Goal: Task Accomplishment & Management: Manage account settings

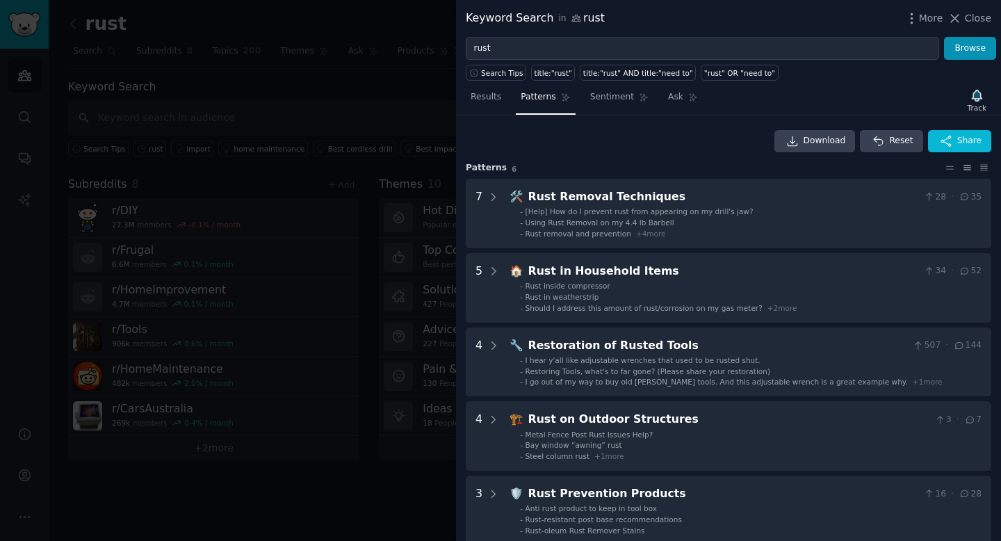
click at [290, 263] on div at bounding box center [500, 270] width 1001 height 541
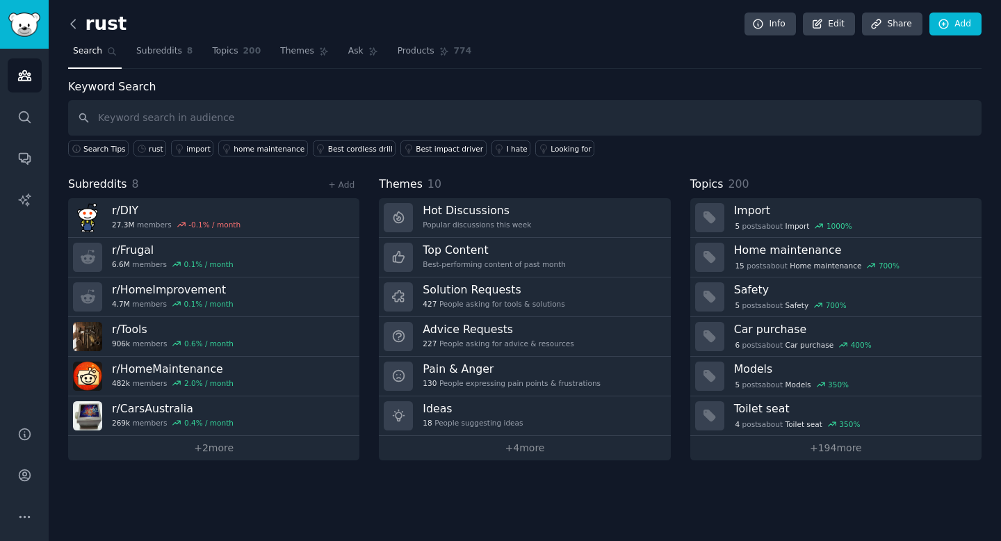
click at [69, 24] on icon at bounding box center [73, 24] width 15 height 15
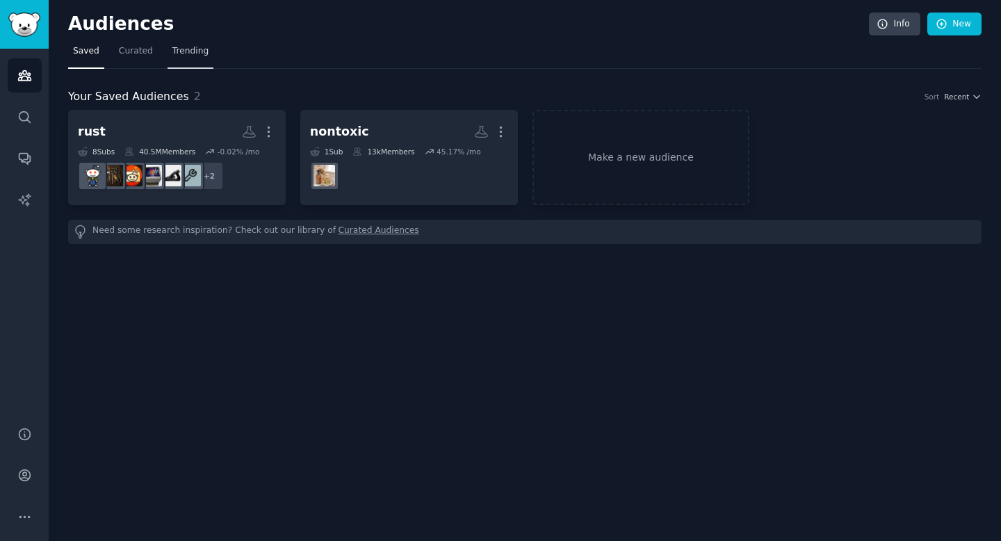
click at [196, 49] on span "Trending" at bounding box center [190, 51] width 36 height 13
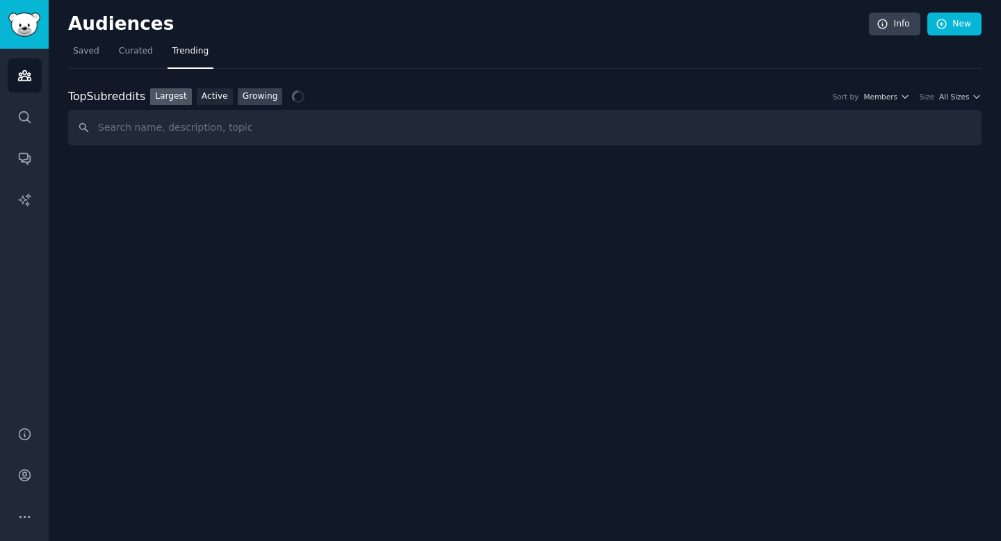
click at [248, 92] on link "Growing" at bounding box center [260, 96] width 45 height 17
click at [807, 95] on span "Member Growth" at bounding box center [780, 97] width 59 height 10
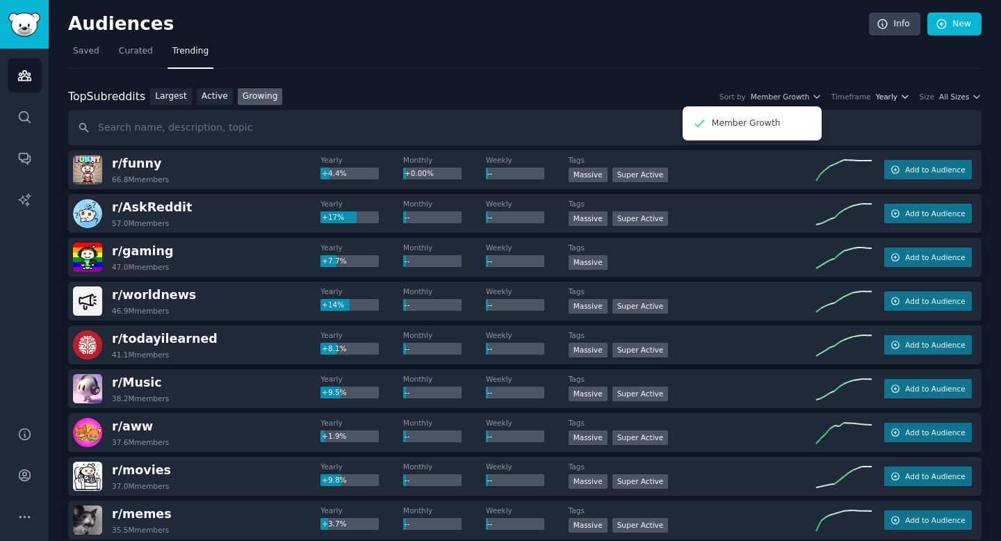
click at [890, 99] on span "Yearly" at bounding box center [887, 97] width 22 height 10
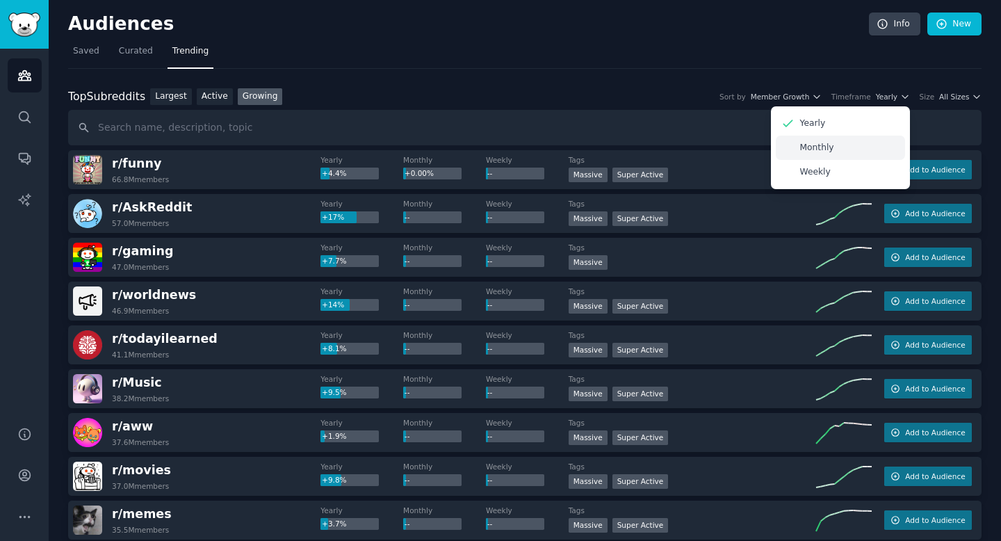
click at [844, 150] on div "Monthly" at bounding box center [840, 148] width 129 height 24
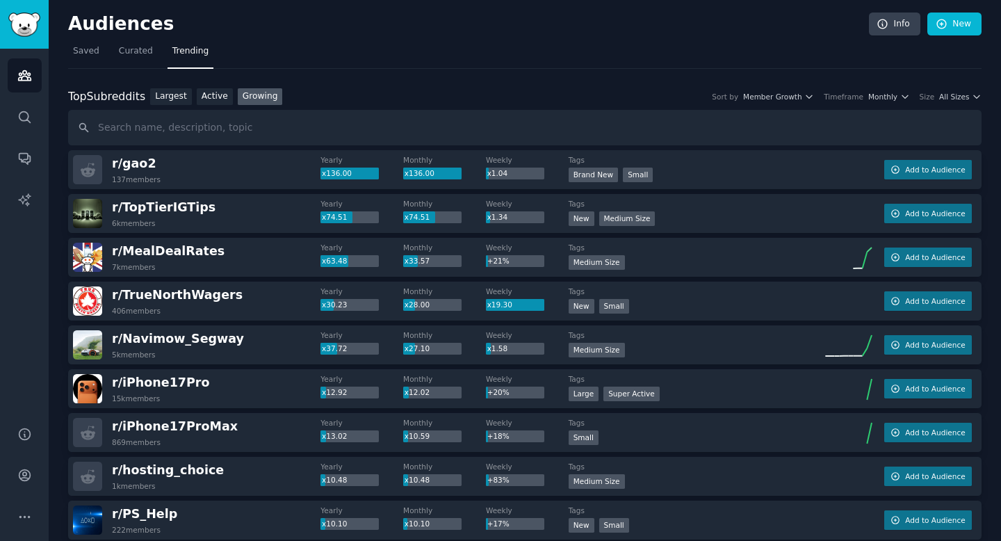
click at [939, 102] on div "Top Subreddits Top Subreddits Largest Active Growing Sort by Member Growth Time…" at bounding box center [525, 96] width 914 height 17
click at [960, 97] on span "All Sizes" at bounding box center [955, 97] width 30 height 10
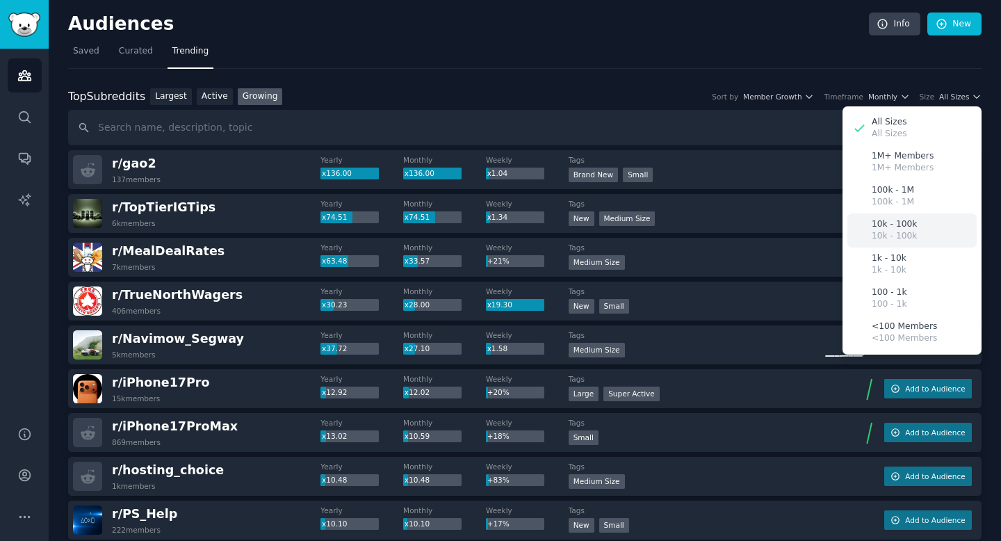
click at [917, 229] on div "10k - 100k 10k - 100k" at bounding box center [912, 231] width 129 height 34
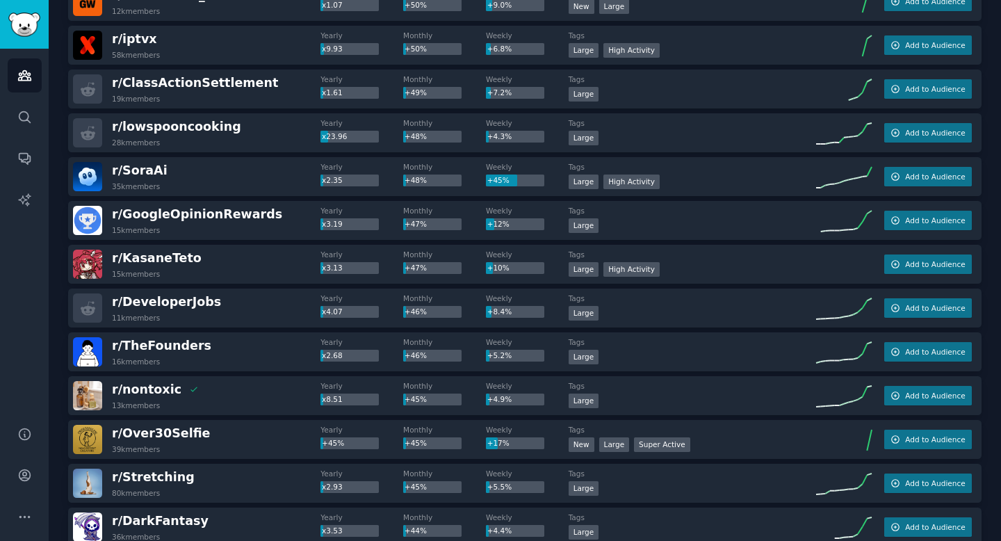
scroll to position [1890, 0]
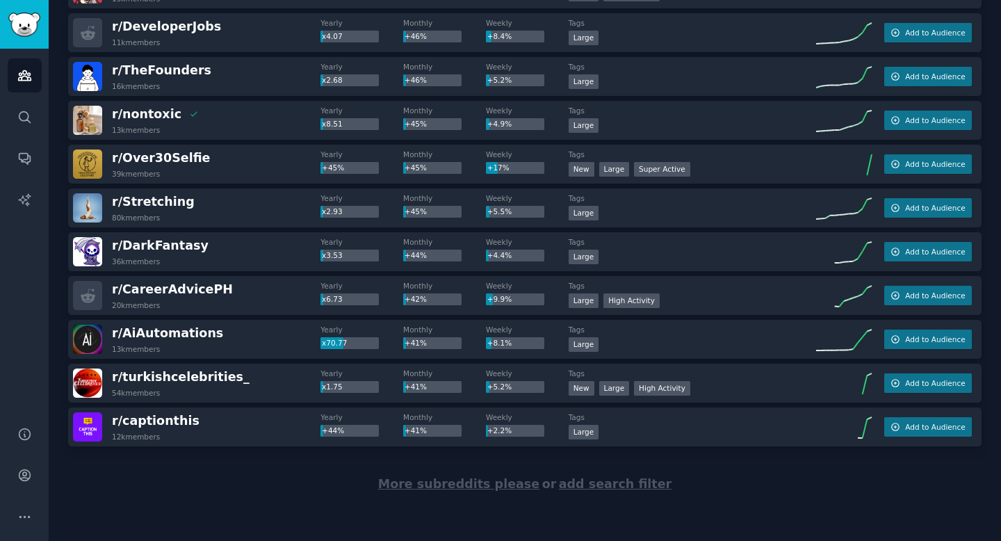
click at [504, 488] on span "More subreddits please" at bounding box center [458, 484] width 161 height 14
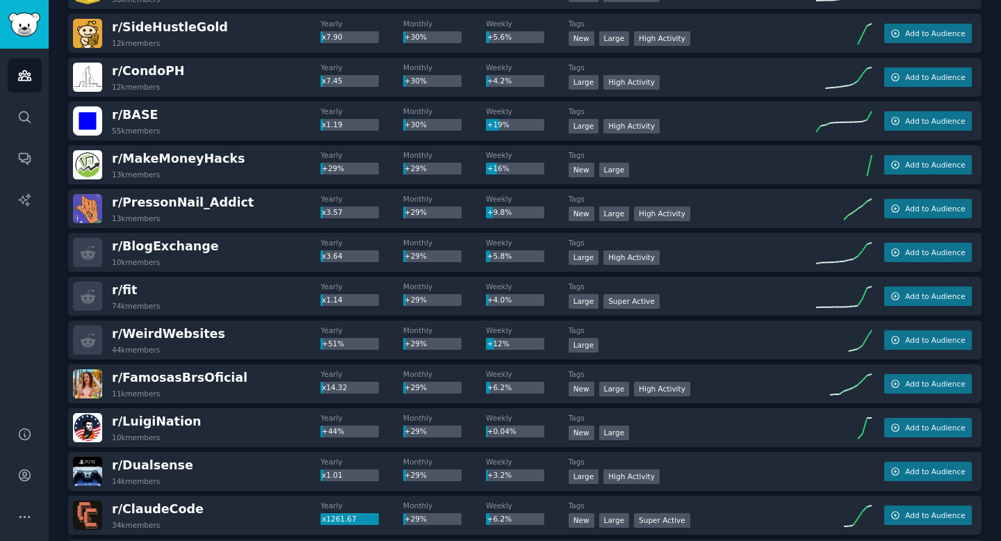
scroll to position [4080, 0]
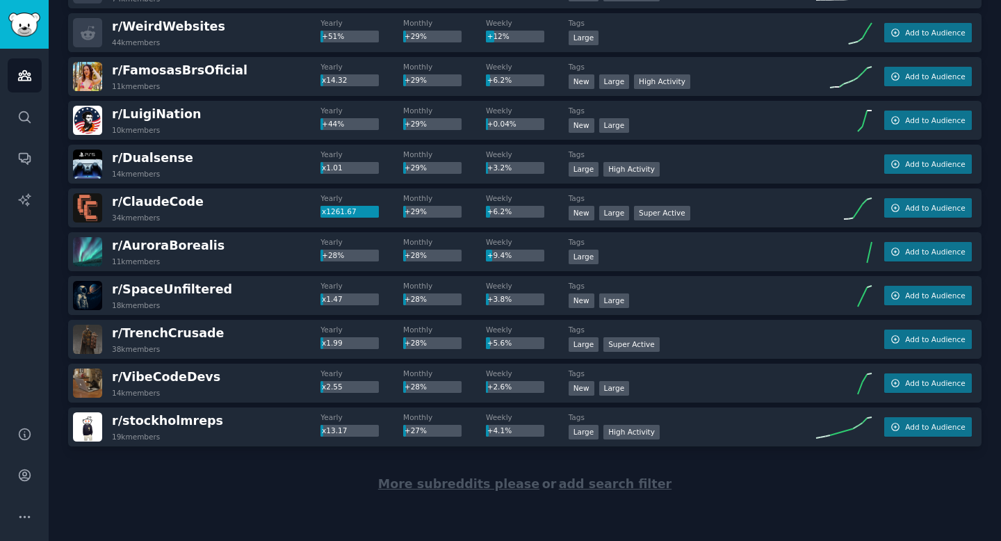
click at [627, 490] on span "add search filter" at bounding box center [615, 484] width 113 height 14
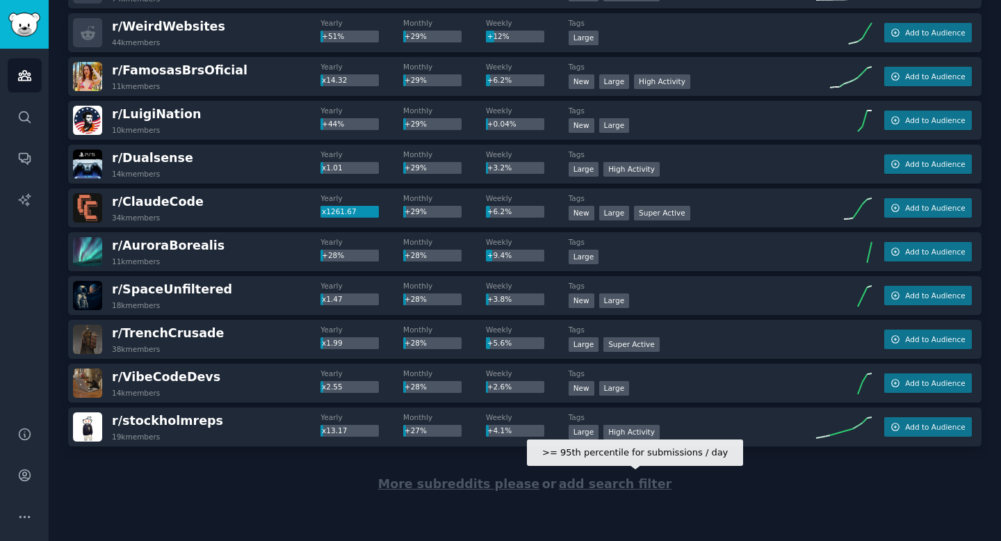
scroll to position [0, 0]
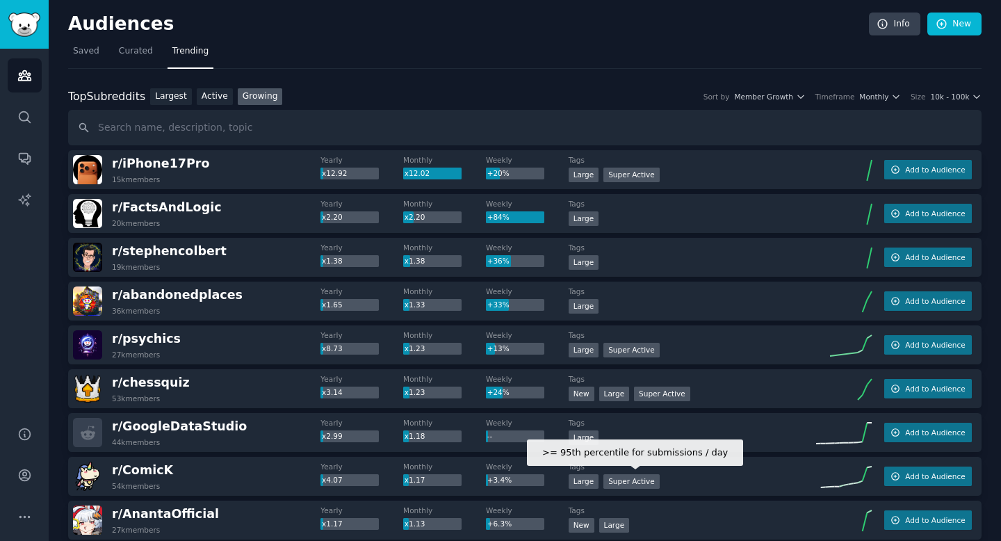
click at [622, 484] on div "Super Active" at bounding box center [632, 481] width 56 height 15
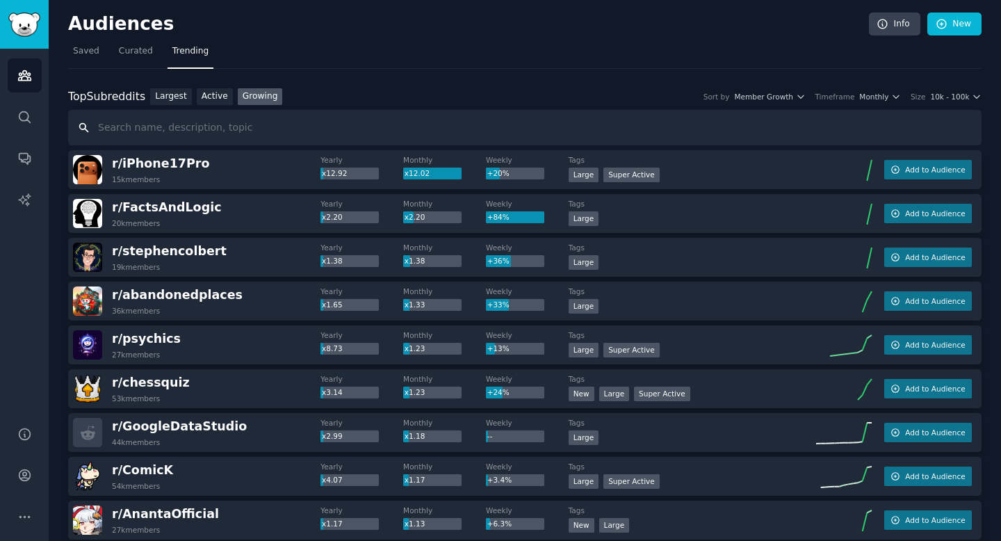
click at [262, 126] on input "text" at bounding box center [525, 127] width 914 height 35
type input "[MEDICAL_DATA]"
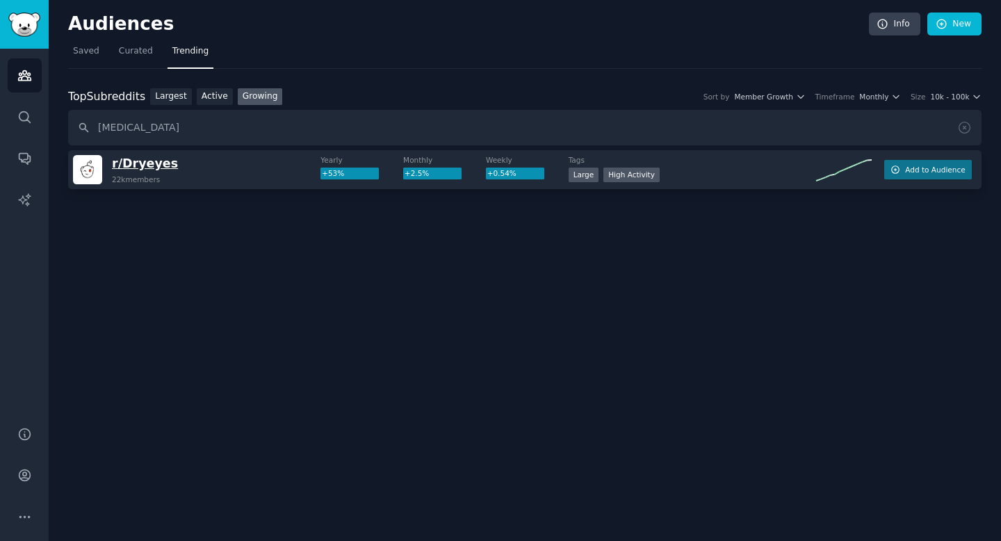
click at [135, 156] on span "r/ Dryeyes" at bounding box center [145, 163] width 66 height 14
click at [938, 168] on span "Add to Audience" at bounding box center [936, 170] width 60 height 10
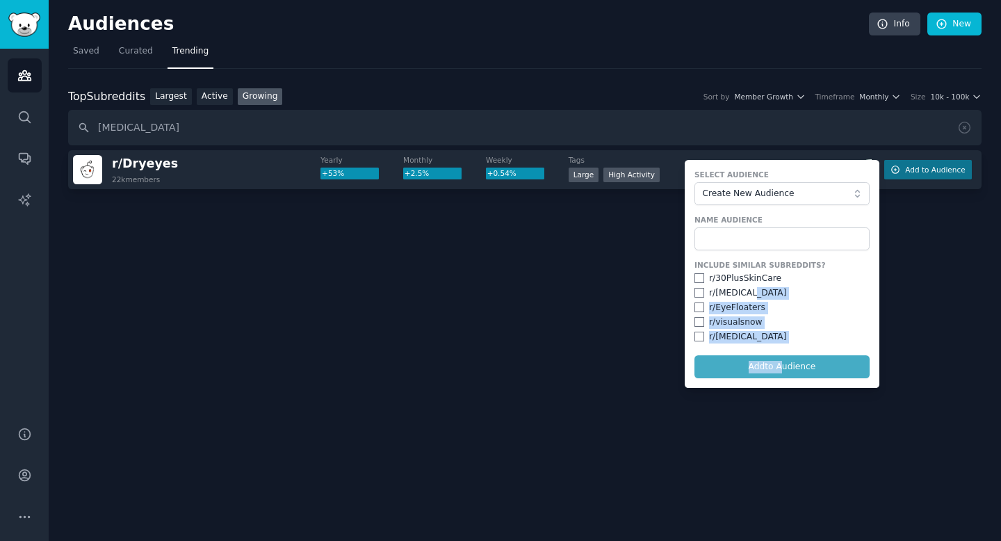
drag, startPoint x: 778, startPoint y: 364, endPoint x: 770, endPoint y: 297, distance: 67.2
click at [770, 297] on form "Select Audience Create New Audience Name Audience Include Similar Subreddits? r…" at bounding box center [782, 274] width 195 height 228
click at [793, 299] on div "Include Similar Subreddits? r/ 30PlusSkinCare r/ [MEDICAL_DATA] r/ EyeFloaters …" at bounding box center [782, 301] width 175 height 83
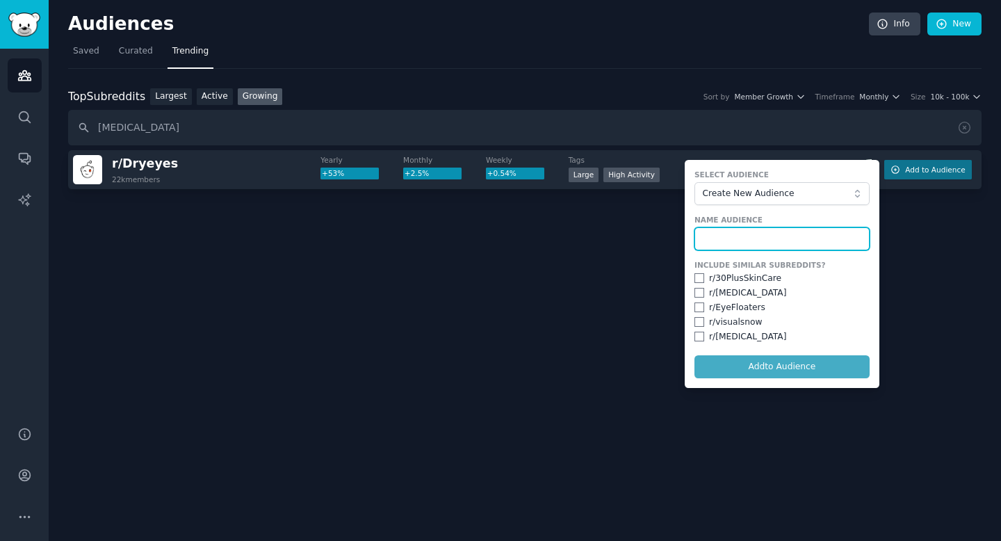
click at [736, 247] on input "text" at bounding box center [782, 239] width 175 height 24
type input "[MEDICAL_DATA]"
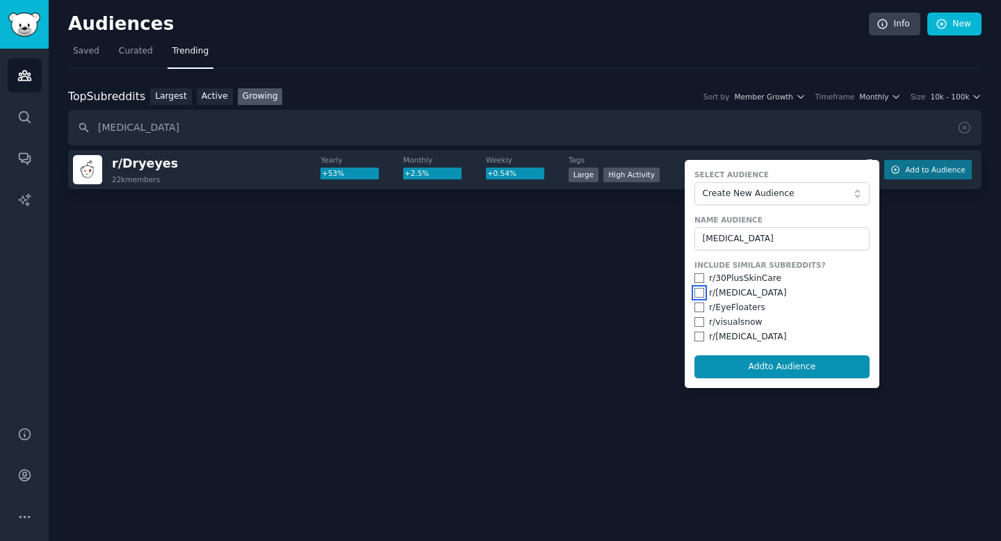
click at [699, 294] on input "checkbox" at bounding box center [700, 293] width 10 height 10
checkbox input "true"
click at [699, 308] on input "checkbox" at bounding box center [700, 308] width 10 height 10
checkbox input "true"
click at [700, 316] on div "r/ visualsnow" at bounding box center [782, 322] width 175 height 13
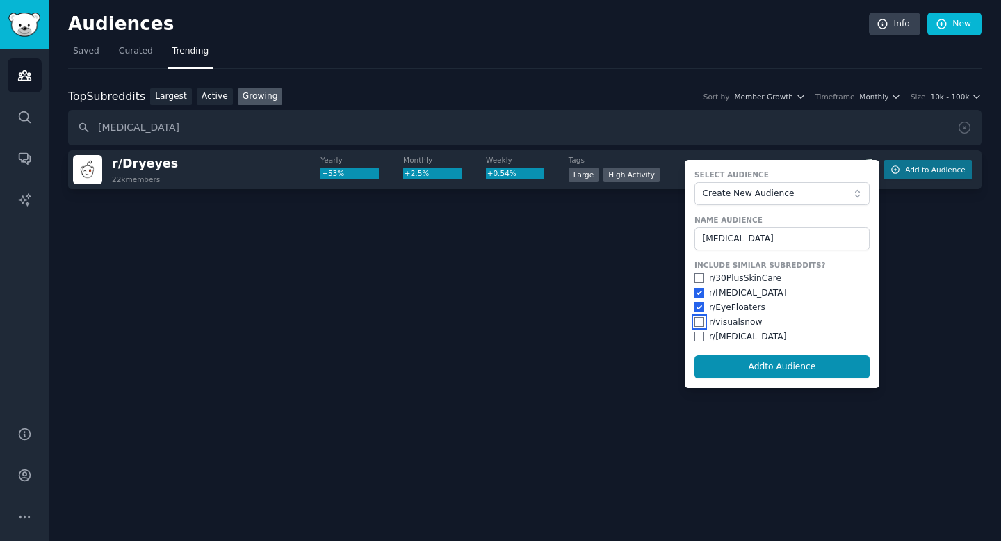
click at [700, 318] on input "checkbox" at bounding box center [700, 322] width 10 height 10
checkbox input "true"
click at [798, 365] on button "Add to Audience" at bounding box center [782, 367] width 175 height 24
checkbox input "false"
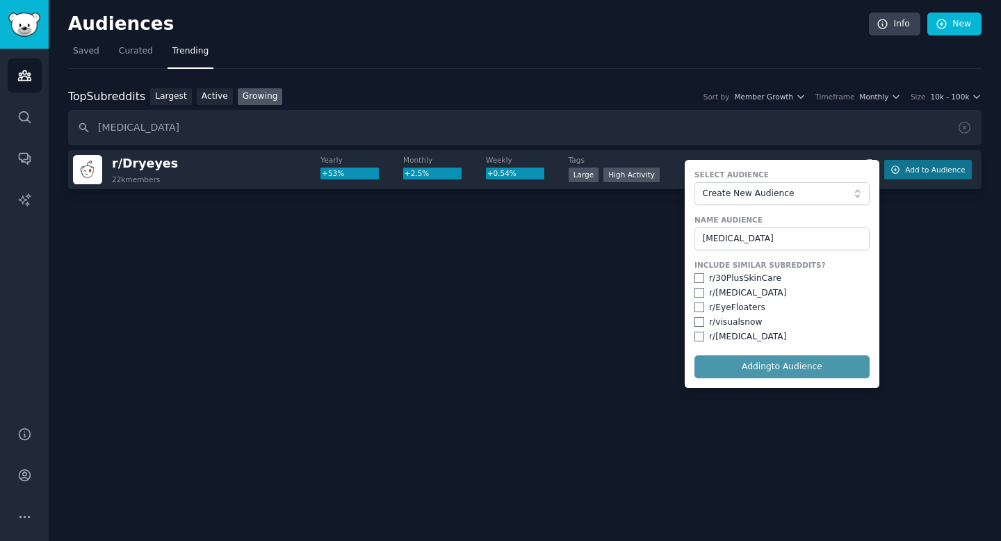
checkbox input "false"
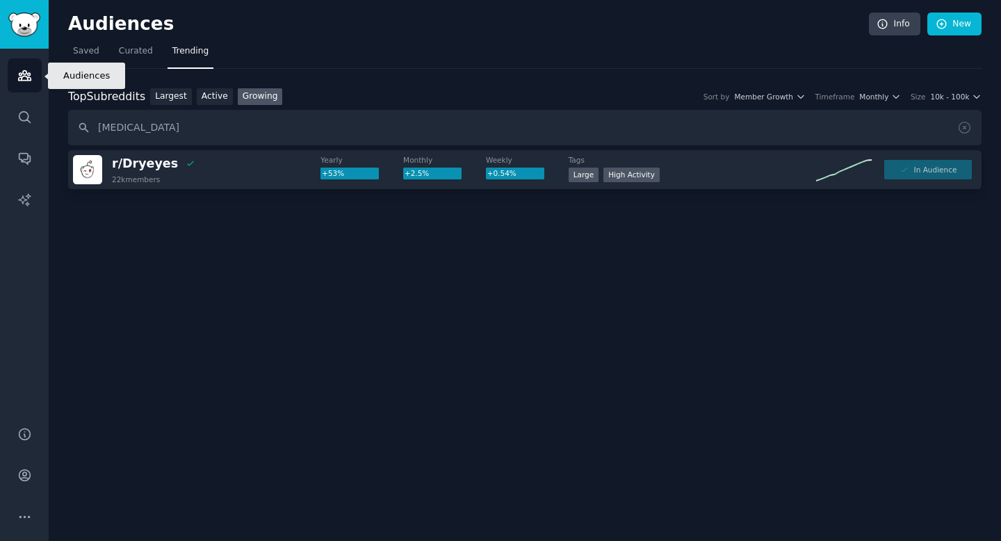
click at [22, 87] on link "Audiences" at bounding box center [25, 75] width 34 height 34
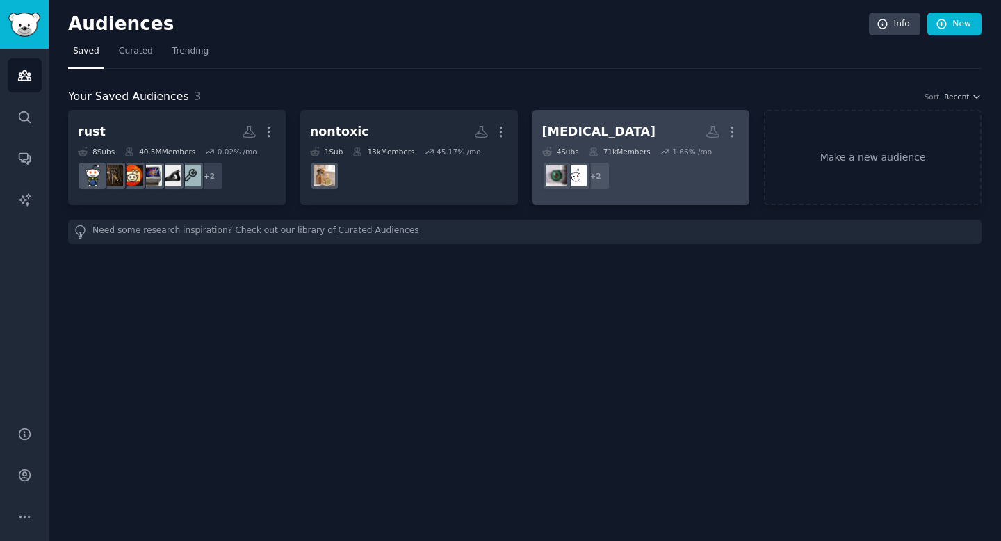
click at [609, 136] on h2 "[MEDICAL_DATA] More" at bounding box center [641, 132] width 198 height 24
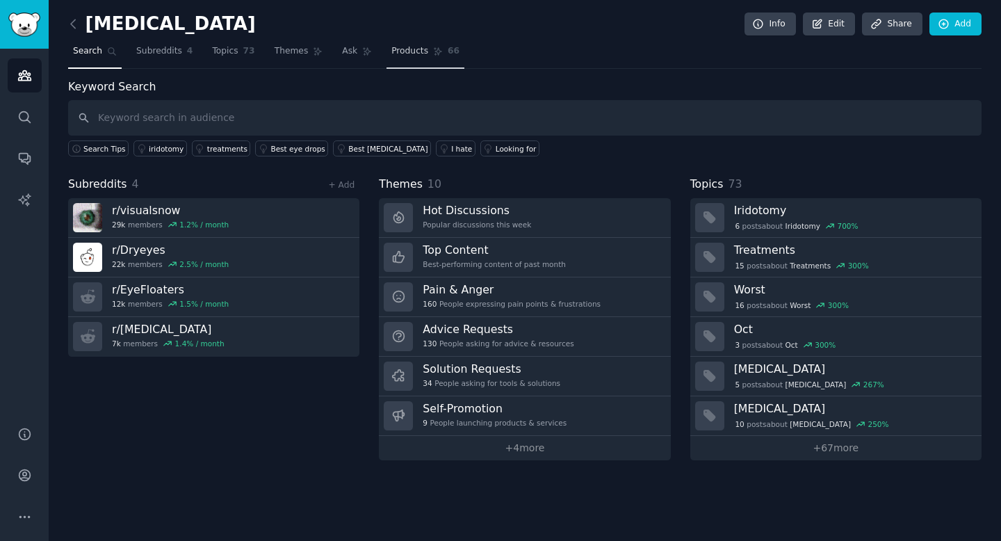
click at [424, 51] on span "Products" at bounding box center [410, 51] width 37 height 13
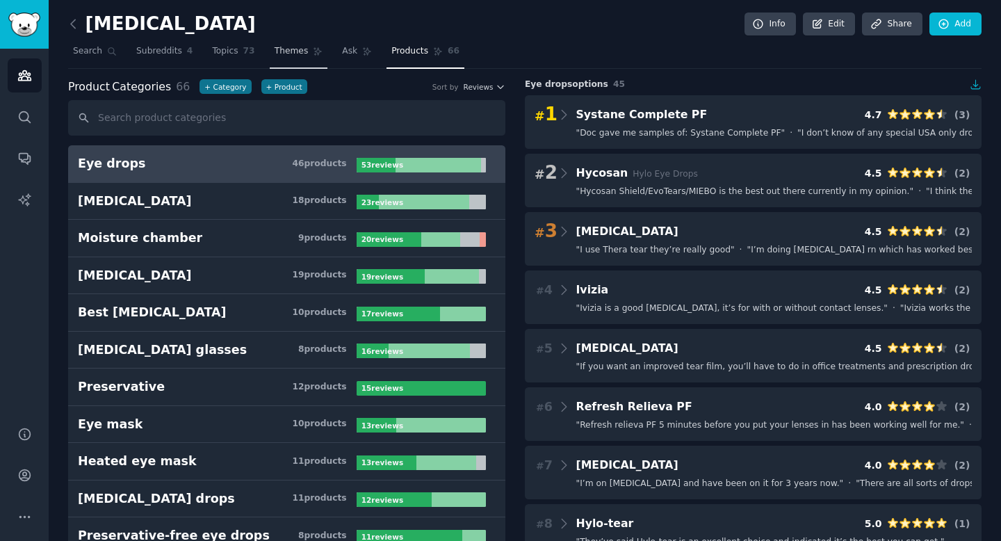
click at [284, 61] on link "Themes" at bounding box center [299, 54] width 58 height 29
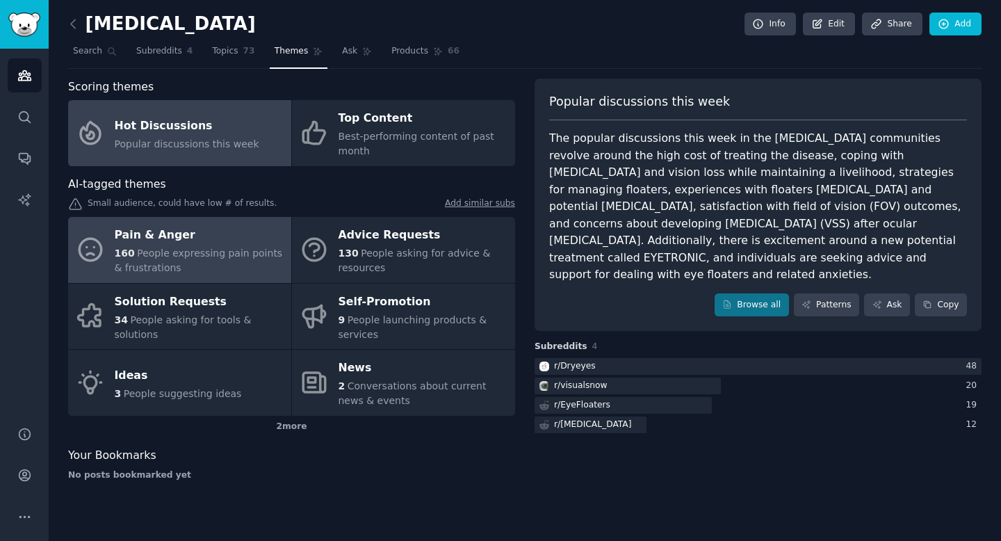
click at [226, 259] on div "160 People expressing pain points & frustrations" at bounding box center [200, 260] width 170 height 29
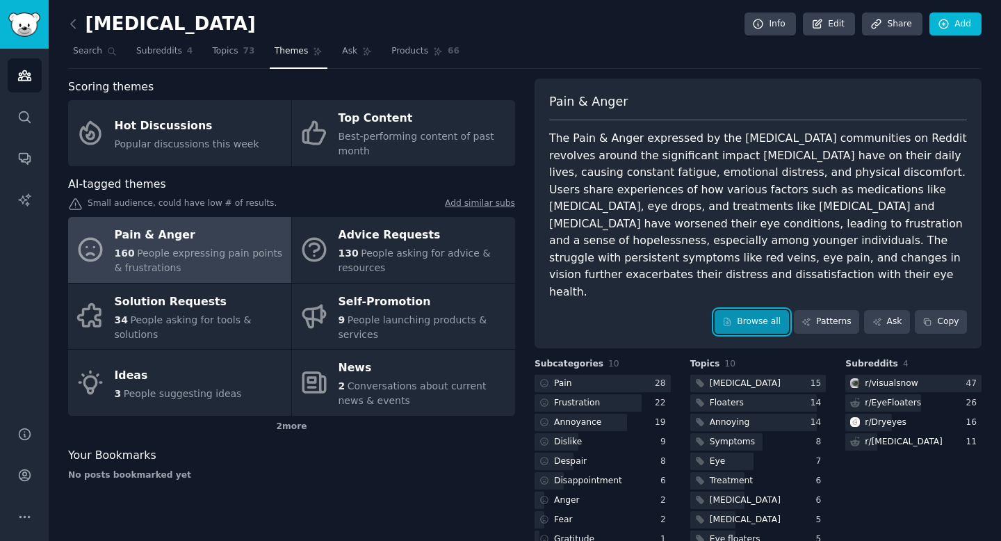
click at [771, 310] on link "Browse all" at bounding box center [752, 322] width 74 height 24
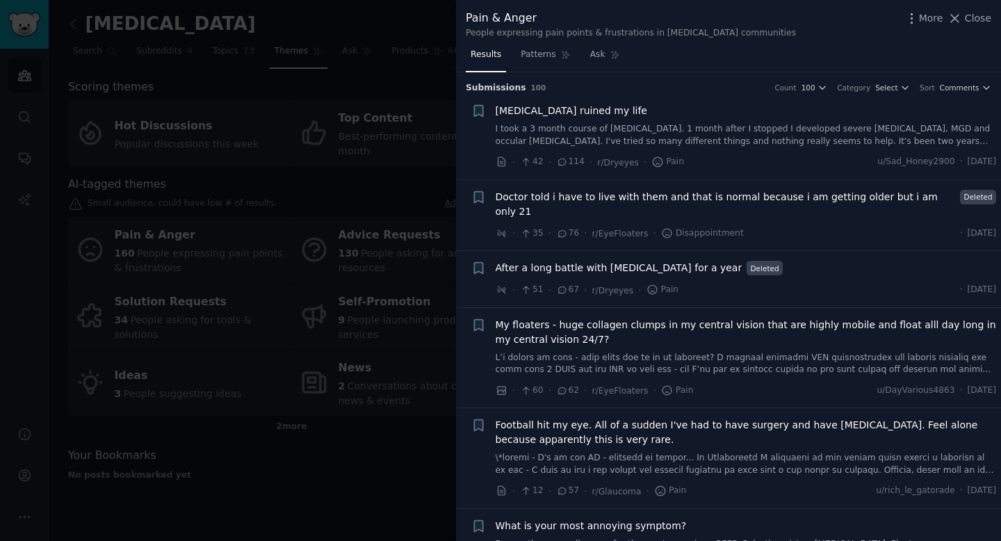
click at [753, 155] on div "· 42 · 114 · r/Dryeyes · Pain u/Sad_Honey2900 · [DATE]" at bounding box center [746, 162] width 501 height 15
click at [773, 195] on span "Doctor told i have to live with them and that is normal because i am getting ol…" at bounding box center [726, 204] width 460 height 29
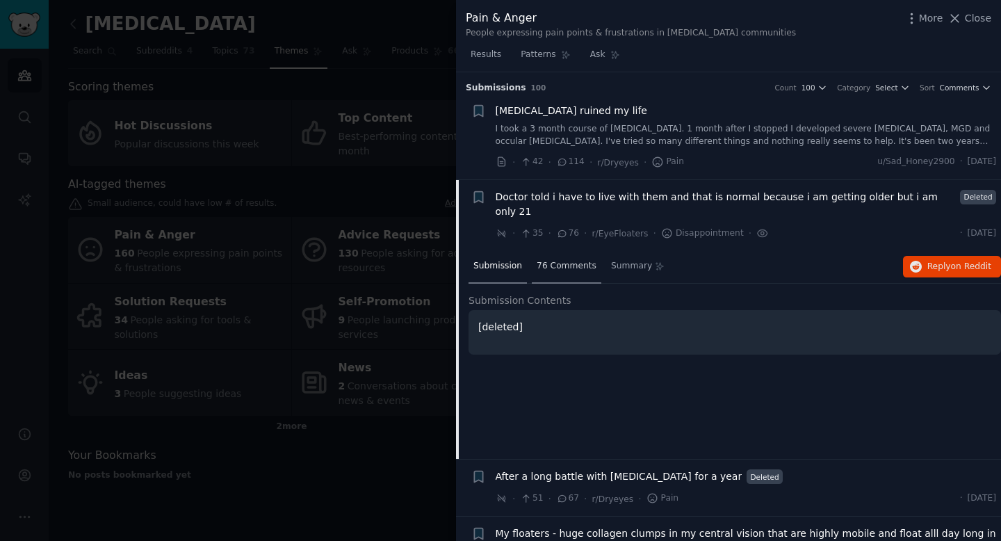
click at [561, 260] on span "76 Comments" at bounding box center [567, 266] width 60 height 13
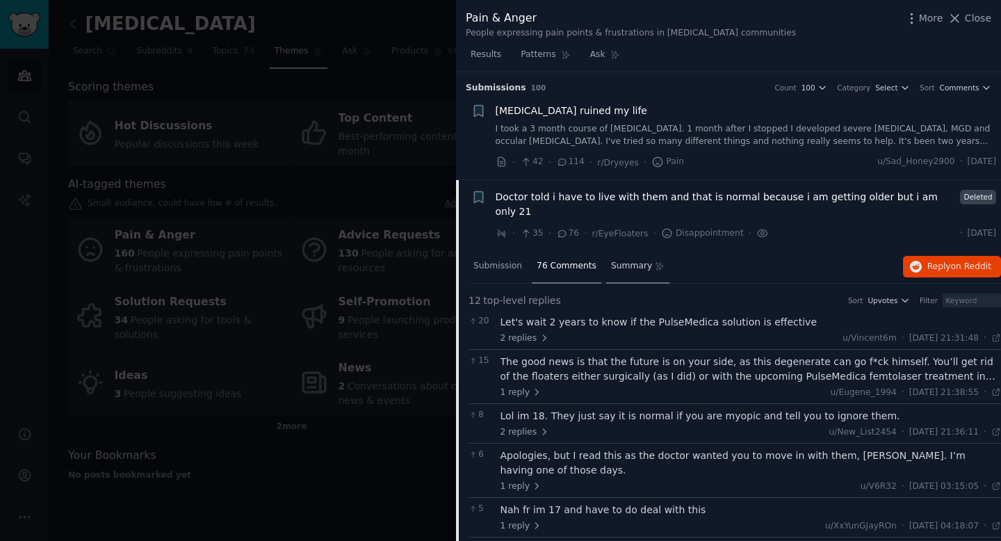
click at [634, 260] on span "Summary" at bounding box center [631, 266] width 41 height 13
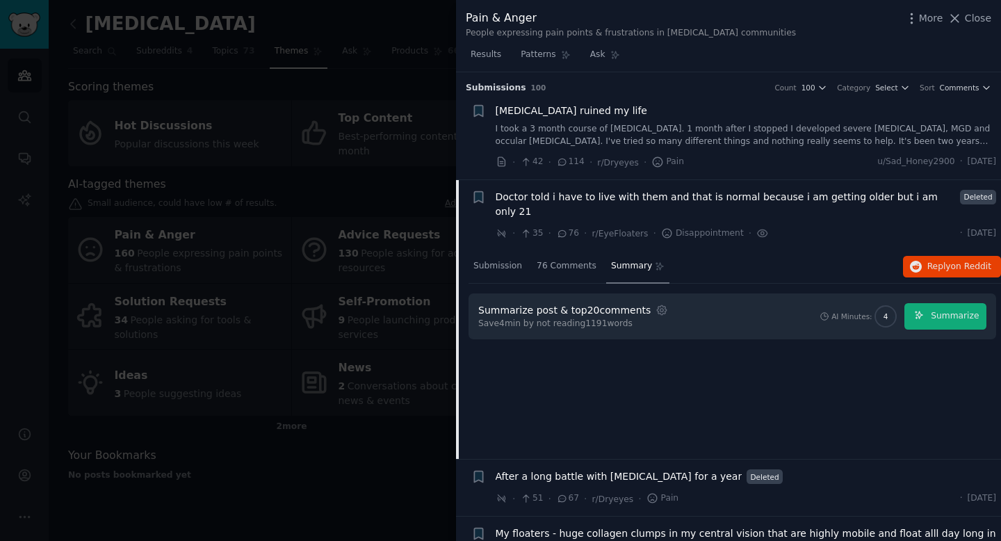
click at [673, 197] on span "Doctor told i have to live with them and that is normal because i am getting ol…" at bounding box center [726, 204] width 460 height 29
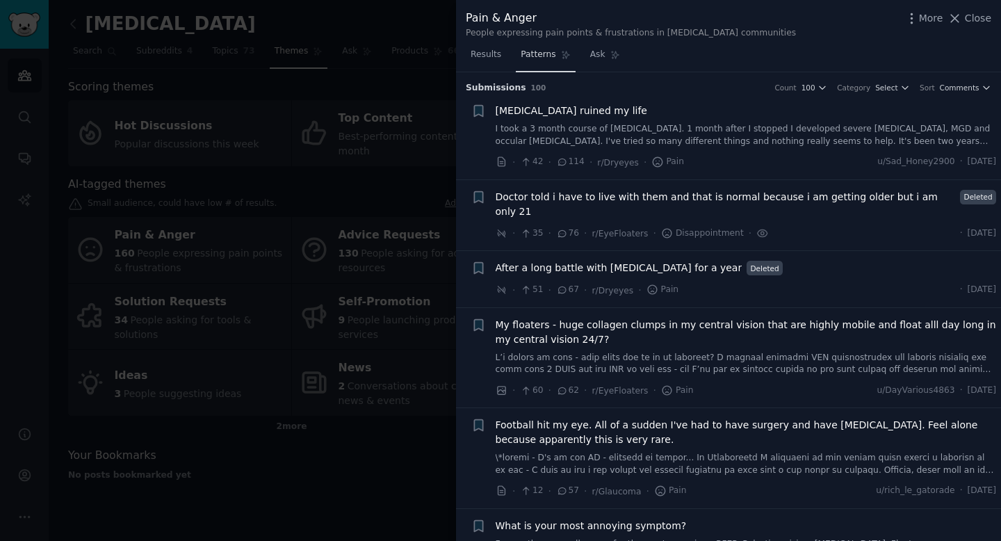
click at [547, 47] on link "Patterns" at bounding box center [545, 58] width 59 height 29
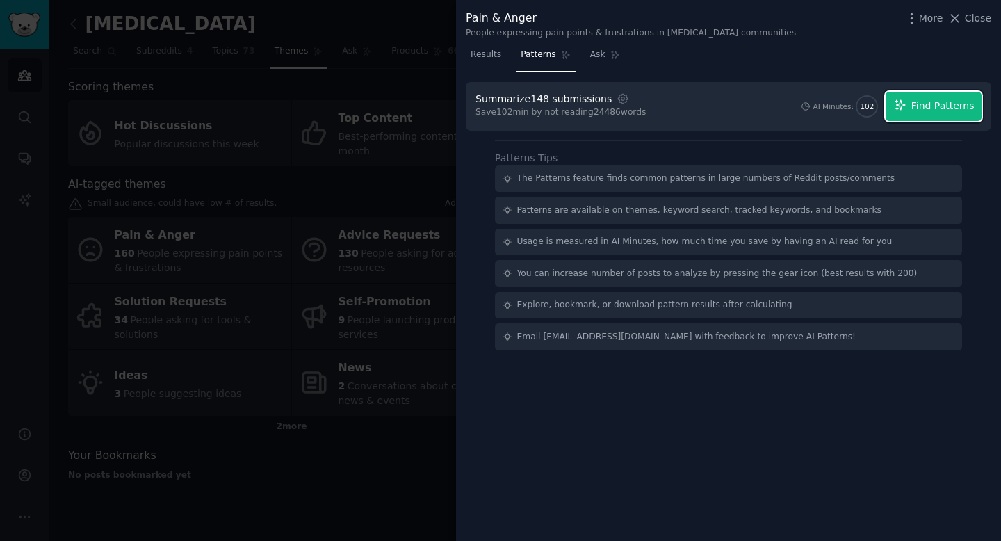
click at [910, 107] on button "Find Patterns" at bounding box center [934, 106] width 96 height 29
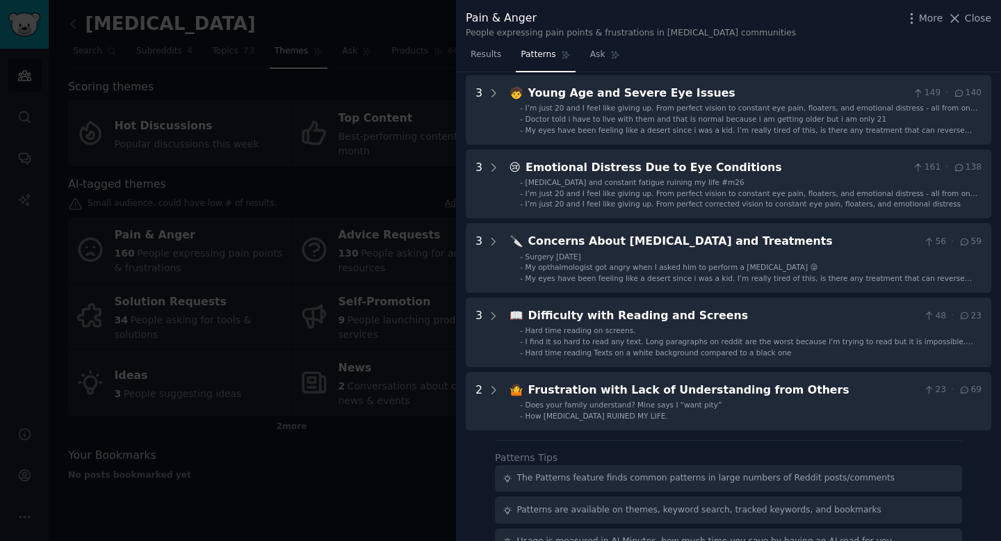
scroll to position [286, 0]
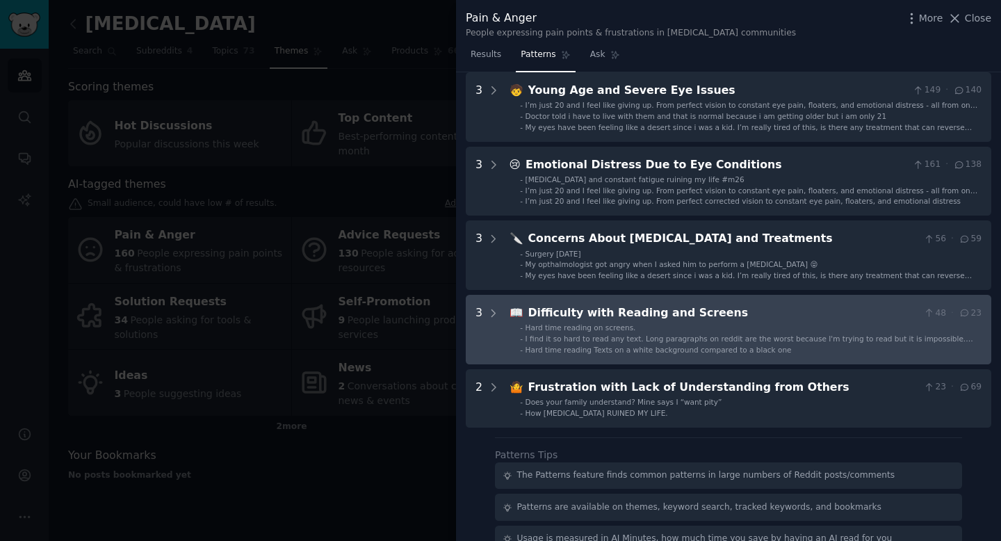
click at [534, 309] on div "Difficulty with Reading and Screens" at bounding box center [724, 313] width 390 height 17
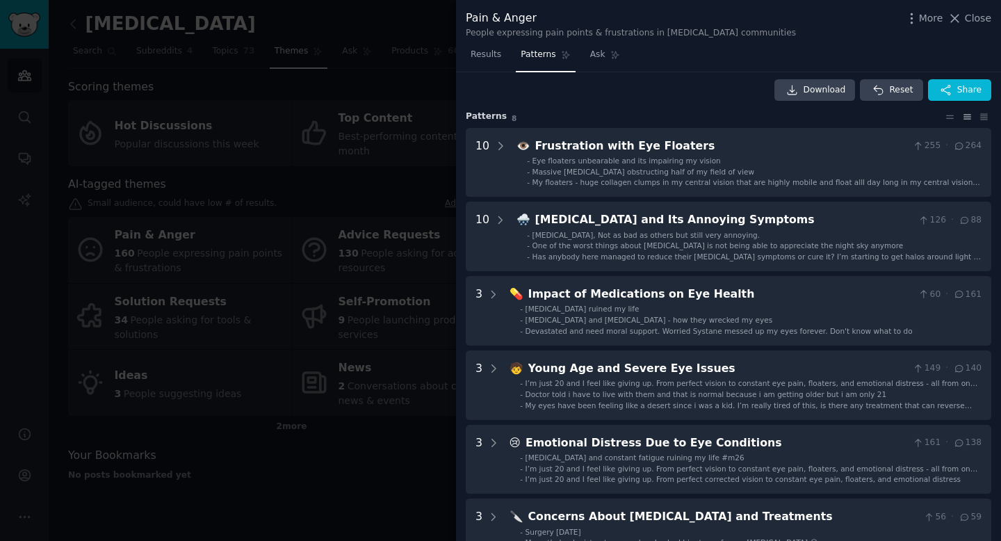
scroll to position [0, 0]
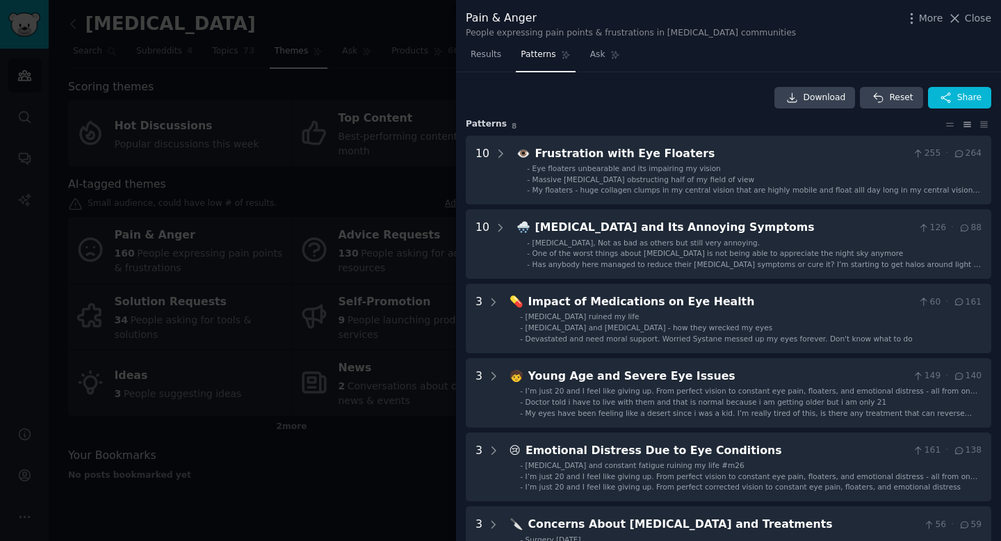
click at [415, 322] on div at bounding box center [500, 270] width 1001 height 541
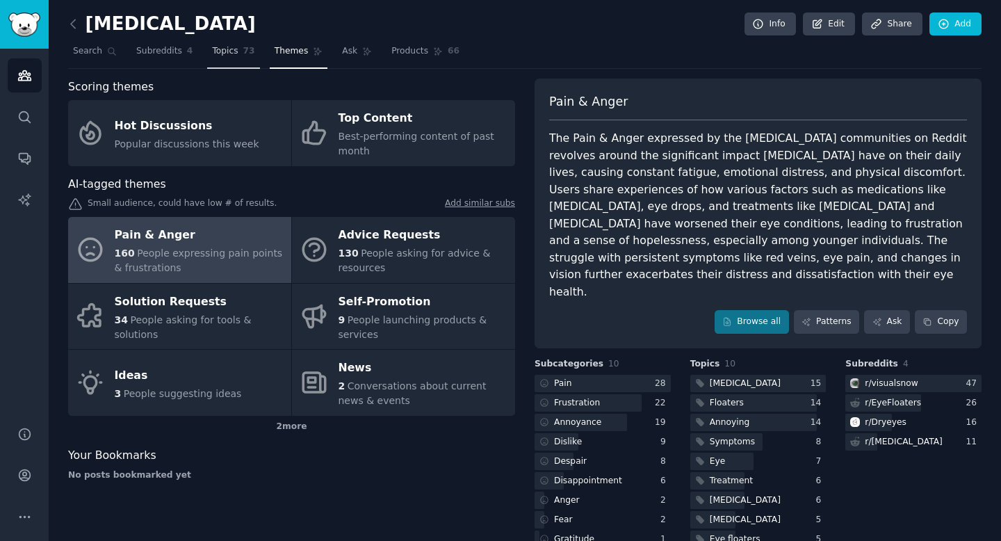
click at [231, 50] on span "Topics" at bounding box center [225, 51] width 26 height 13
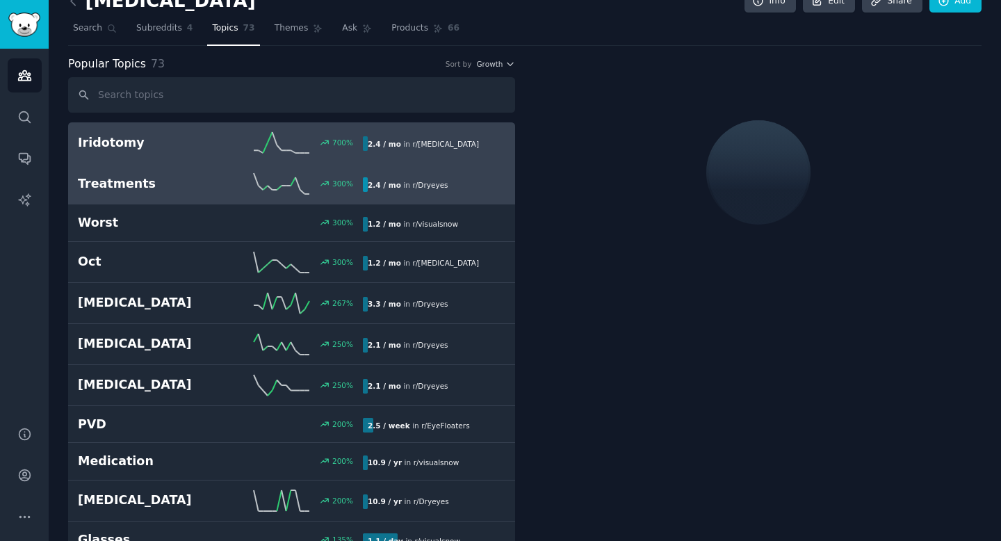
scroll to position [28, 0]
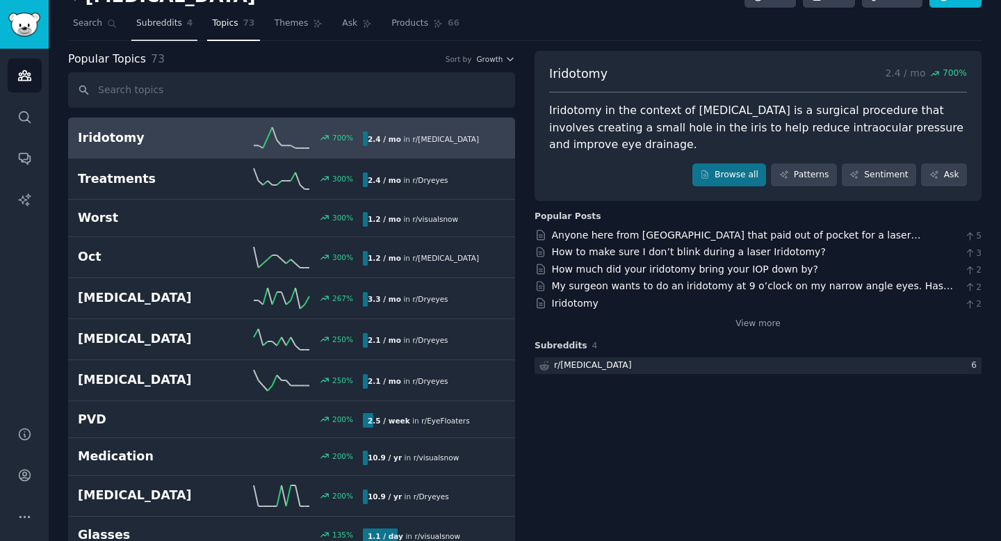
click at [179, 24] on span "Subreddits" at bounding box center [159, 23] width 46 height 13
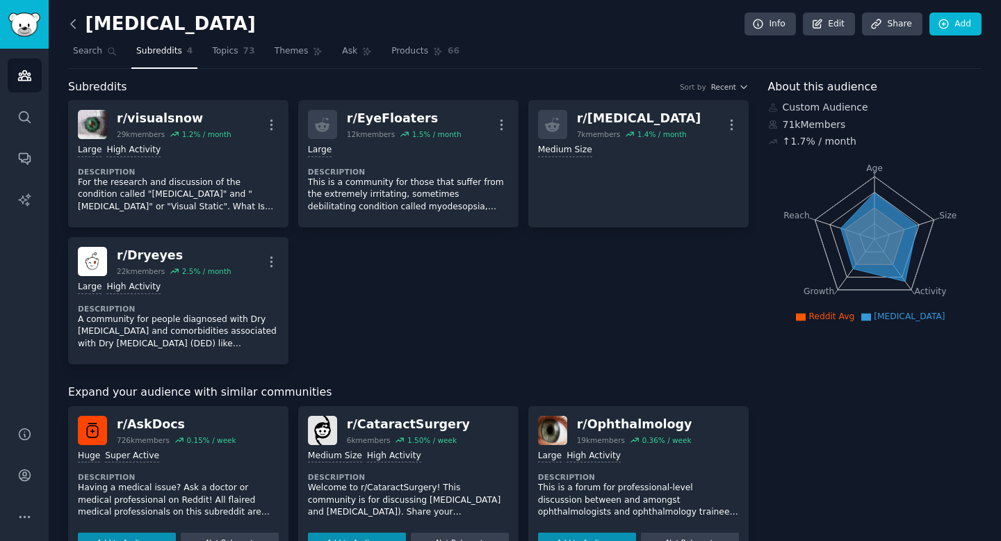
click at [75, 19] on icon at bounding box center [73, 23] width 4 height 8
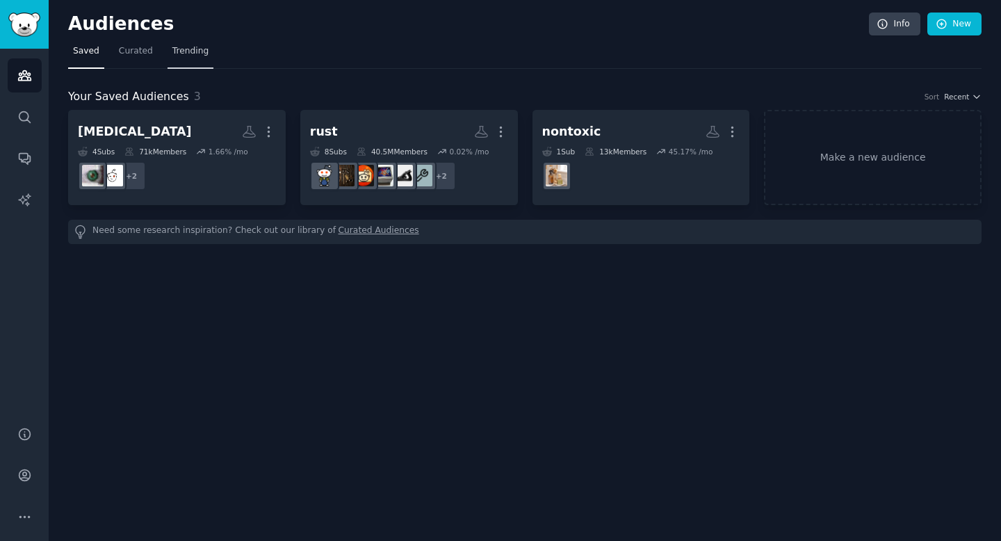
click at [177, 50] on span "Trending" at bounding box center [190, 51] width 36 height 13
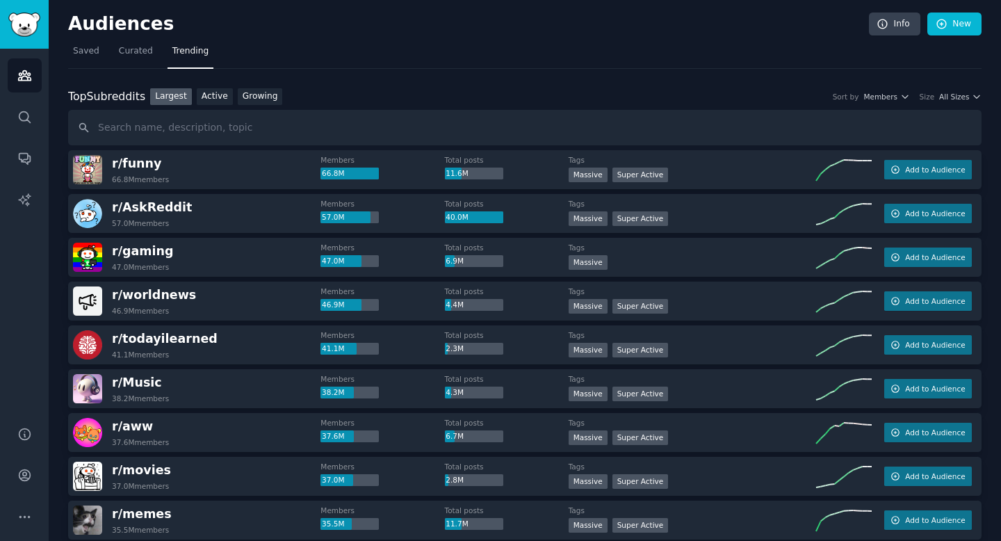
click at [261, 105] on div "Top Subreddits Top Subreddits Largest Active Growing Sort by Members Size All S…" at bounding box center [525, 117] width 914 height 58
click at [261, 104] on link "Growing" at bounding box center [260, 96] width 45 height 17
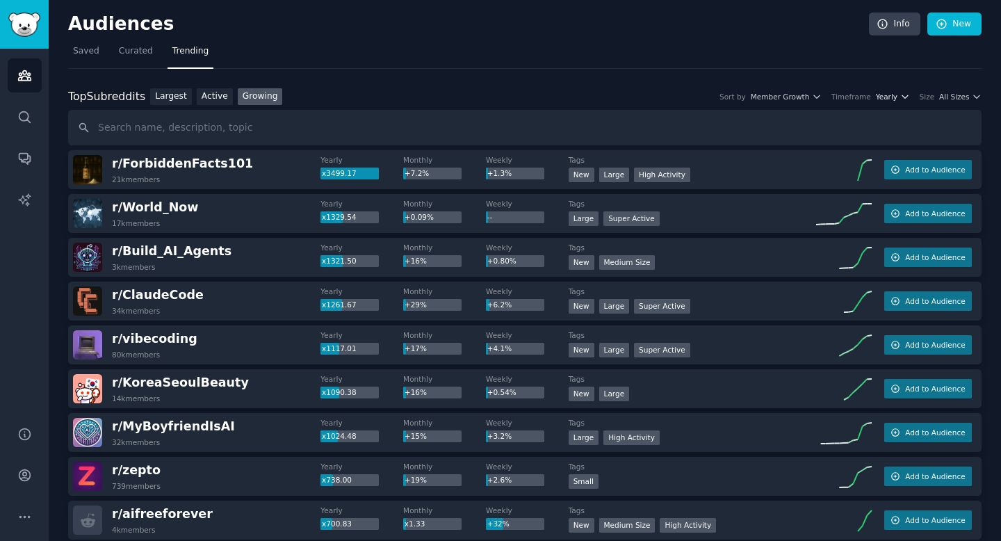
click at [901, 99] on icon "button" at bounding box center [906, 97] width 10 height 10
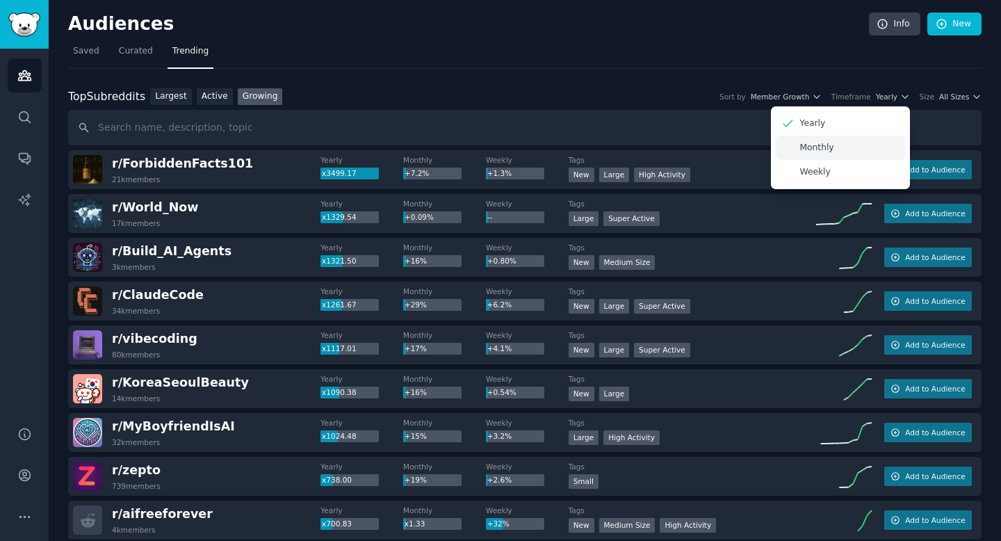
click at [848, 143] on div "Monthly" at bounding box center [840, 148] width 129 height 24
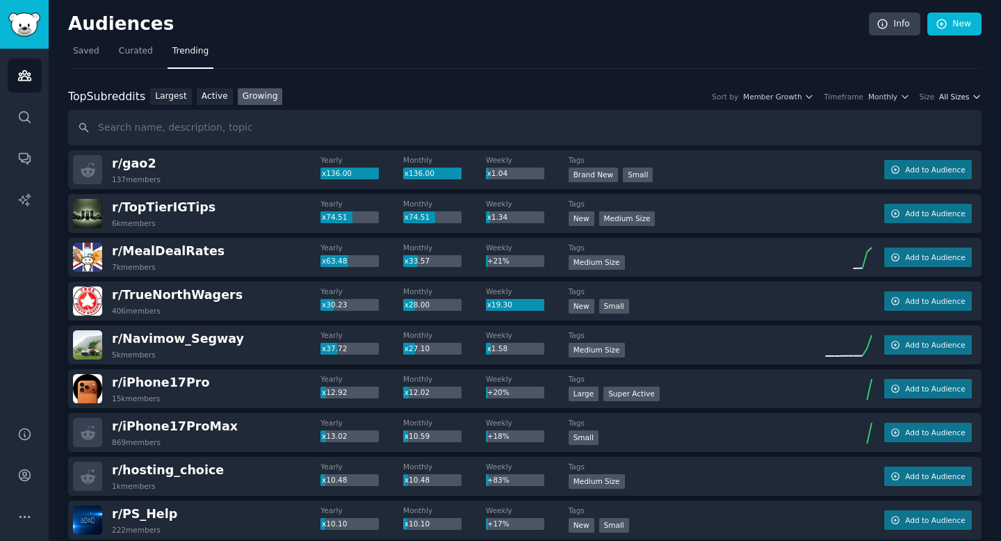
click at [947, 97] on span "All Sizes" at bounding box center [955, 97] width 30 height 10
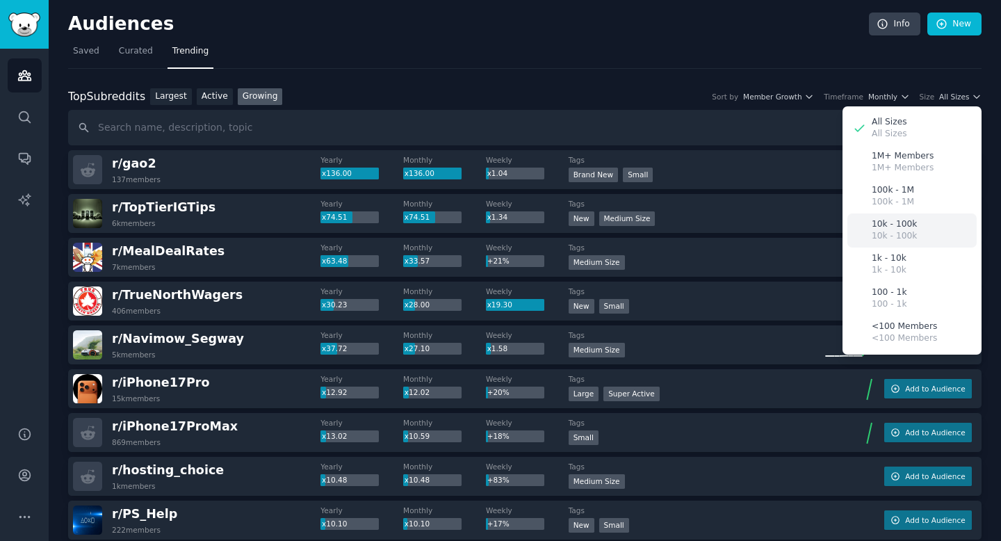
click at [907, 227] on p "10k - 100k" at bounding box center [894, 224] width 45 height 13
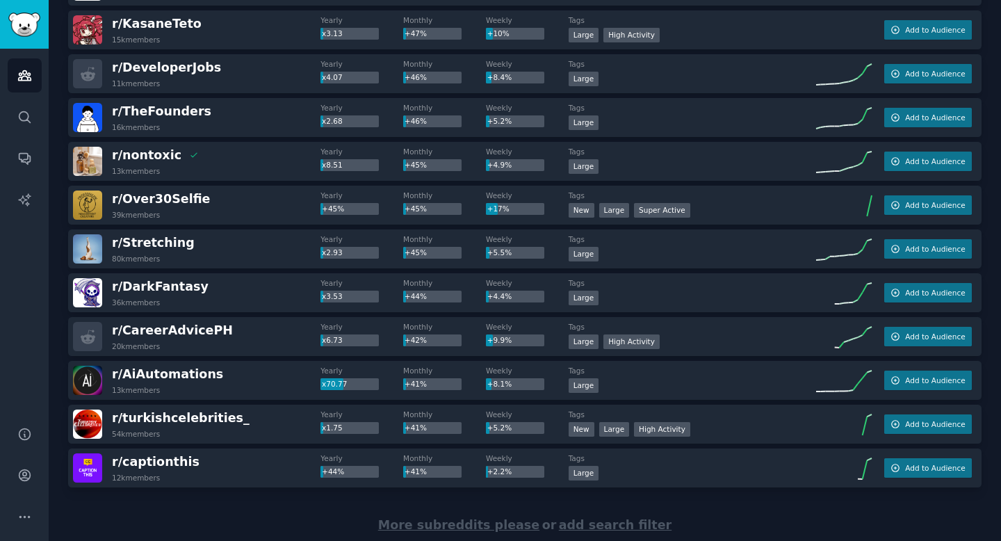
scroll to position [1890, 0]
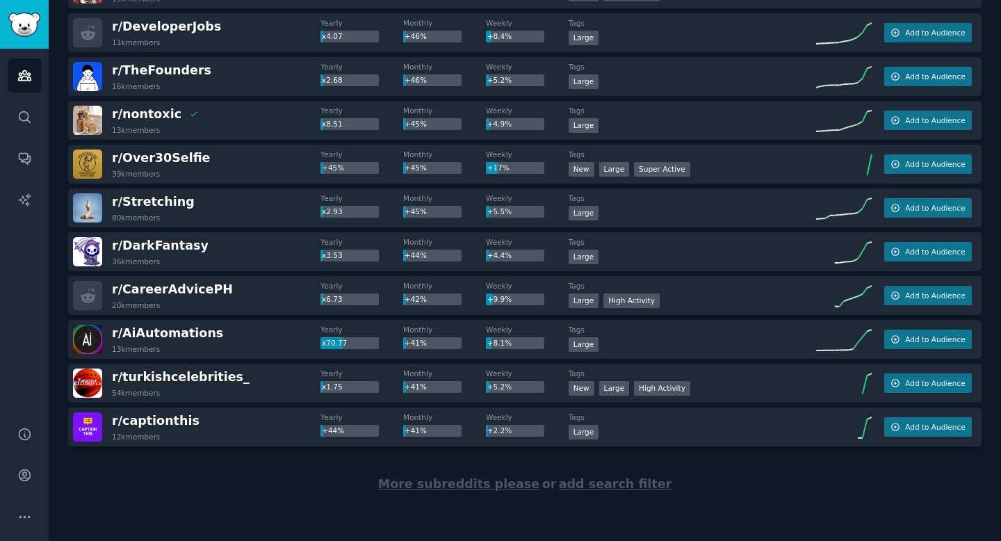
click at [474, 484] on span "More subreddits please" at bounding box center [458, 484] width 161 height 14
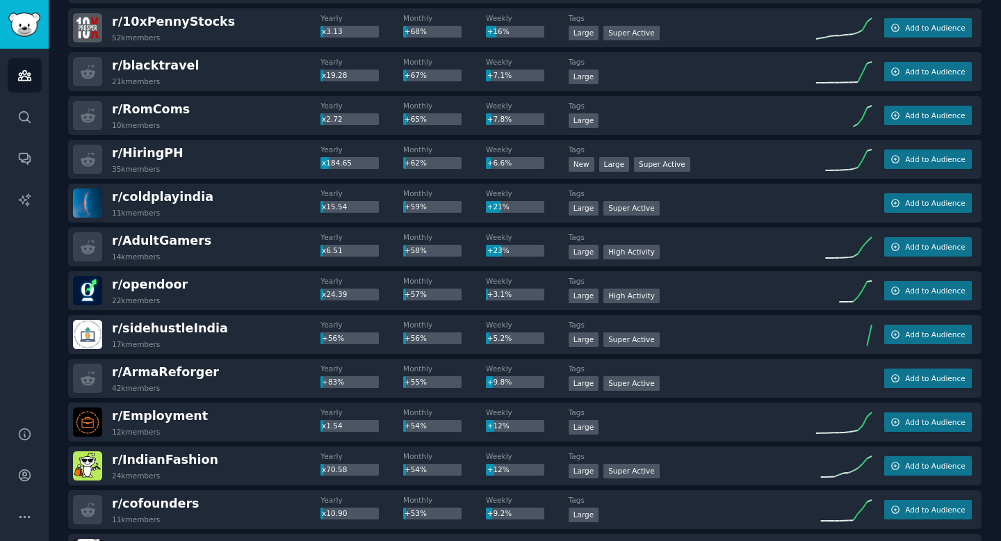
scroll to position [0, 0]
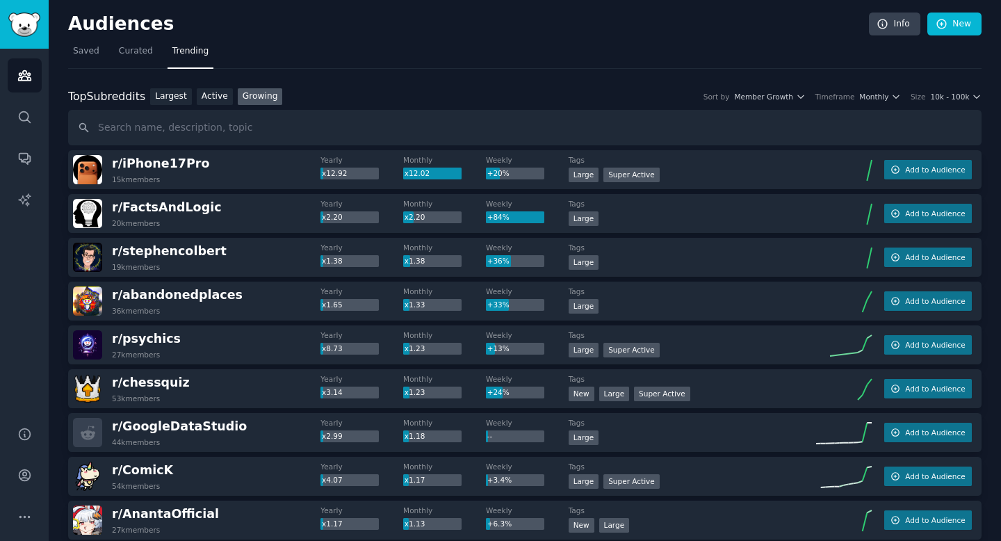
click at [570, 162] on dt "Tags" at bounding box center [693, 160] width 248 height 10
click at [487, 161] on dt "Weekly" at bounding box center [527, 160] width 83 height 10
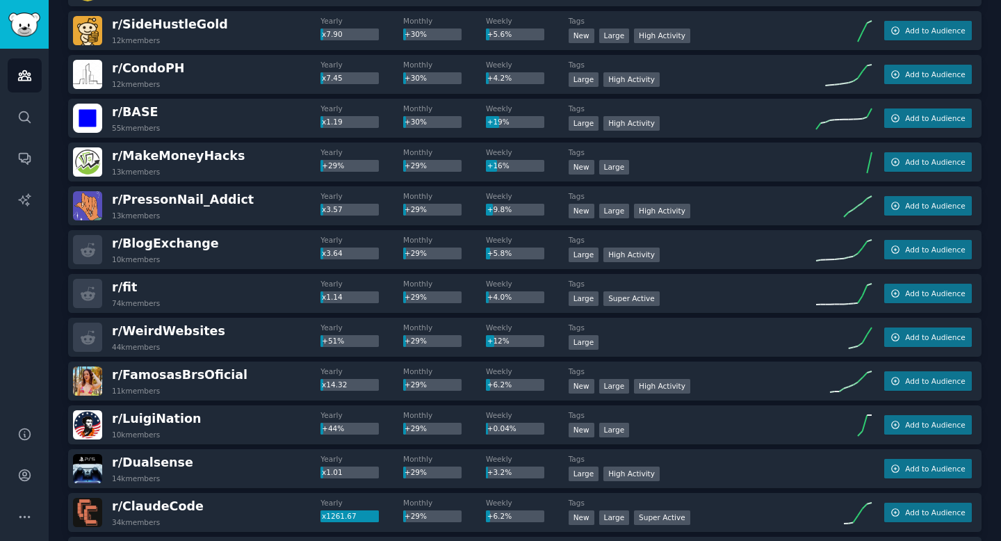
scroll to position [4080, 0]
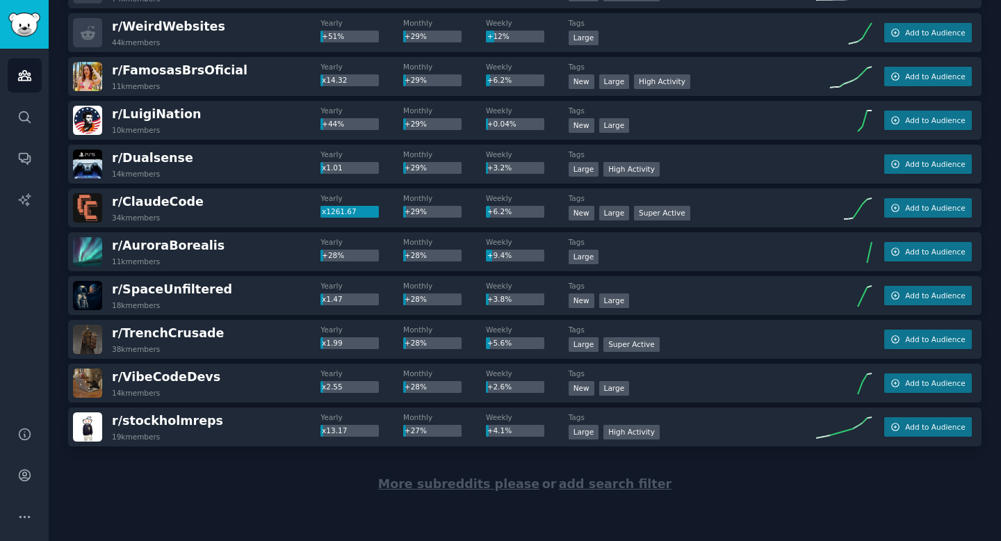
click at [479, 486] on span "More subreddits please" at bounding box center [458, 484] width 161 height 14
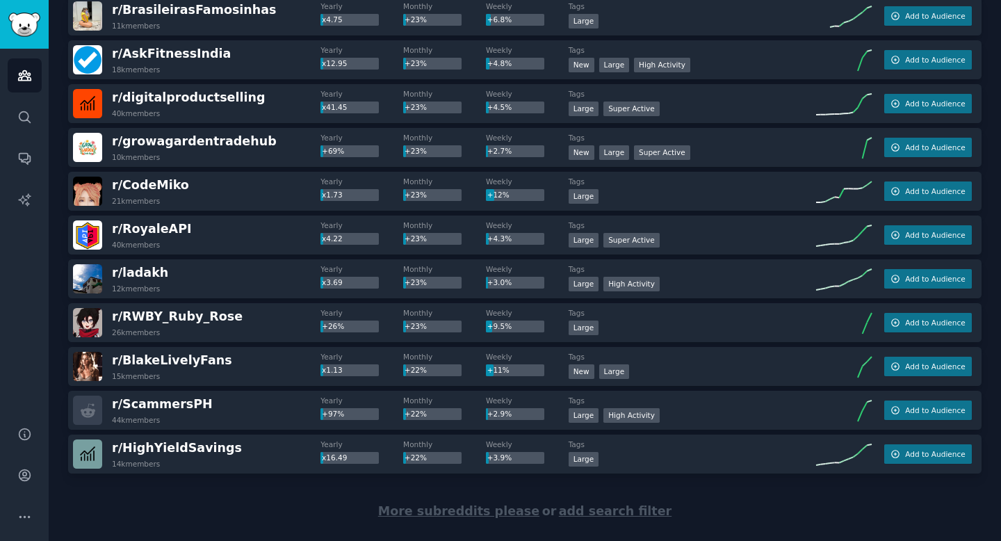
scroll to position [6271, 0]
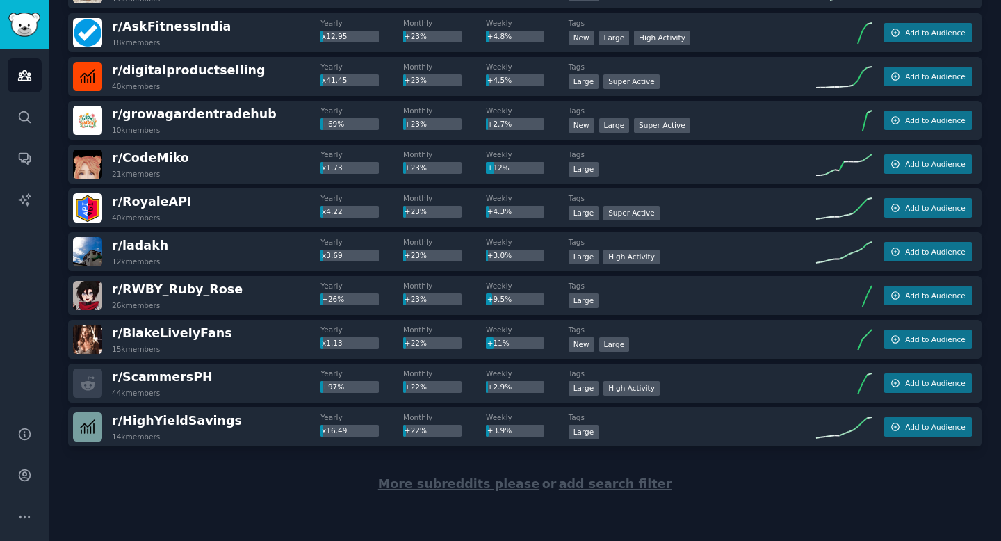
click at [488, 485] on span "More subreddits please" at bounding box center [458, 484] width 161 height 14
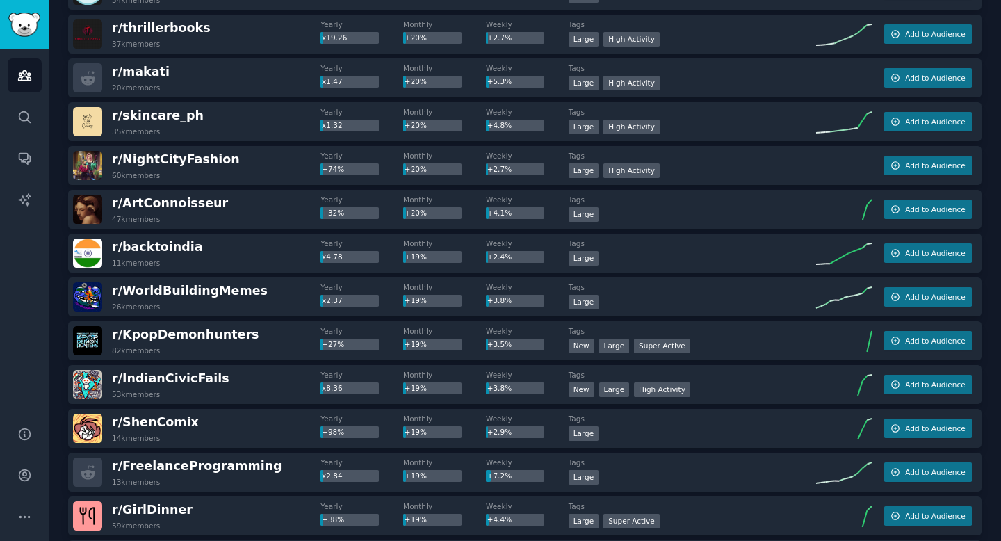
scroll to position [8462, 0]
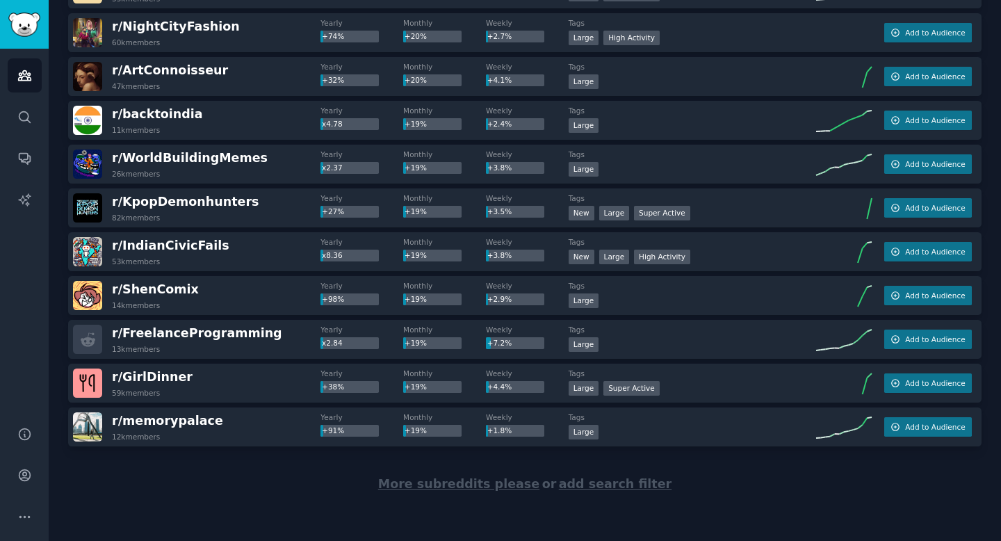
click at [493, 478] on span "More subreddits please" at bounding box center [458, 484] width 161 height 14
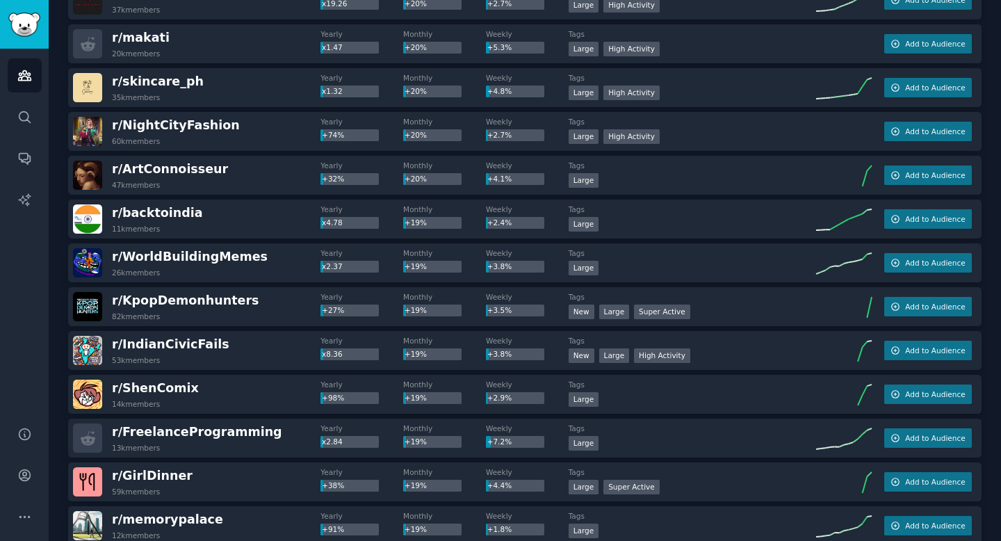
scroll to position [8465, 0]
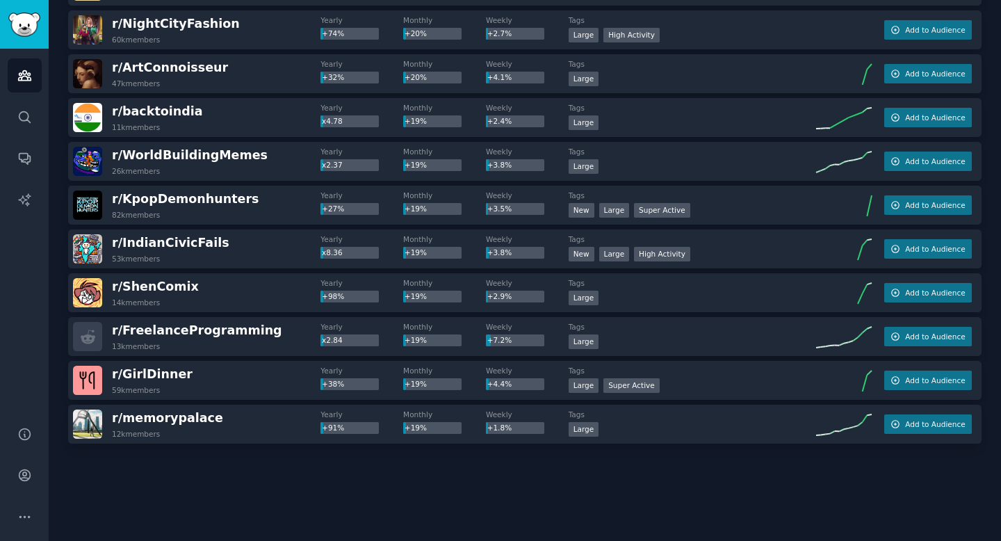
drag, startPoint x: 509, startPoint y: 476, endPoint x: 463, endPoint y: 478, distance: 46.0
click at [463, 478] on div at bounding box center [525, 483] width 914 height 78
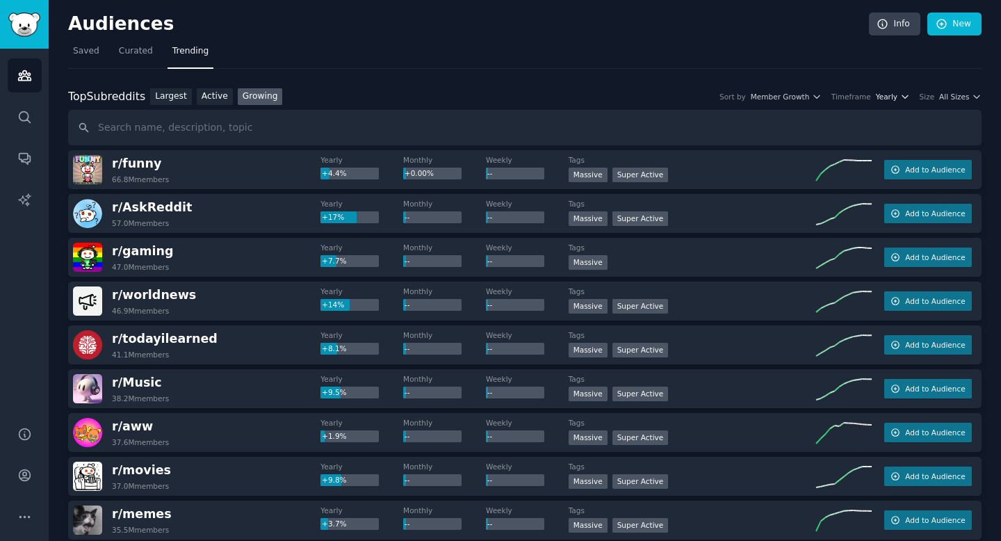
click at [901, 93] on icon "button" at bounding box center [906, 97] width 10 height 10
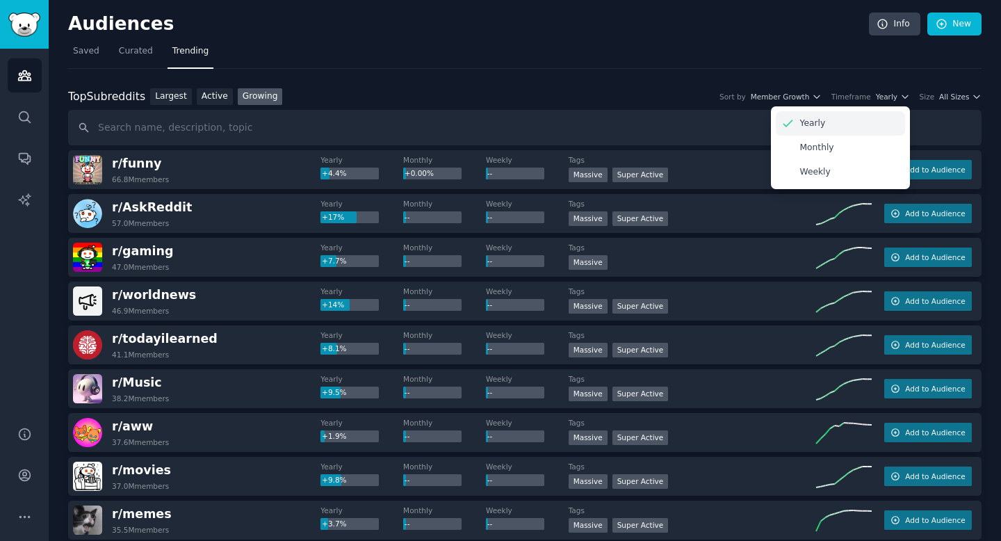
drag, startPoint x: 841, startPoint y: 144, endPoint x: 890, endPoint y: 124, distance: 53.1
click at [841, 144] on div "Monthly" at bounding box center [840, 148] width 129 height 24
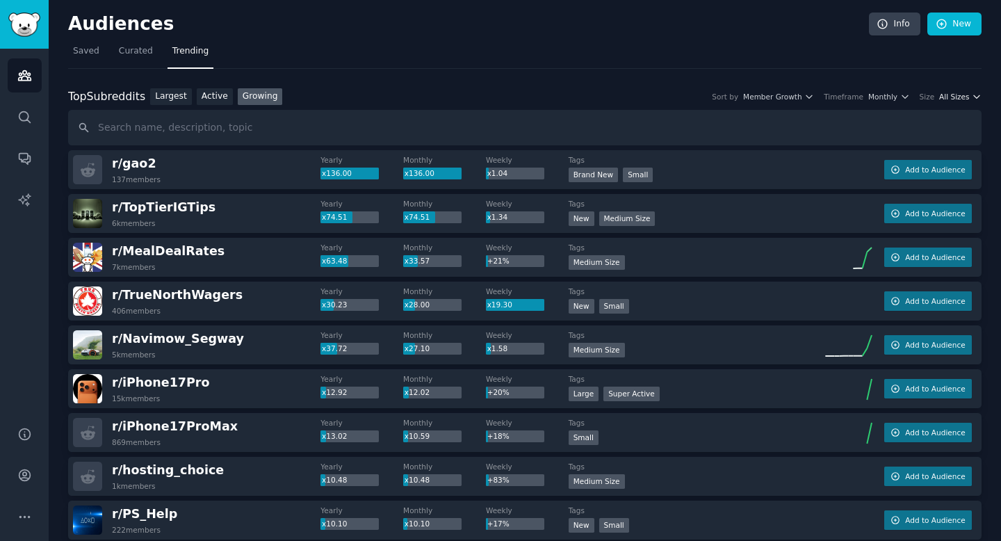
click at [963, 99] on span "All Sizes" at bounding box center [955, 97] width 30 height 10
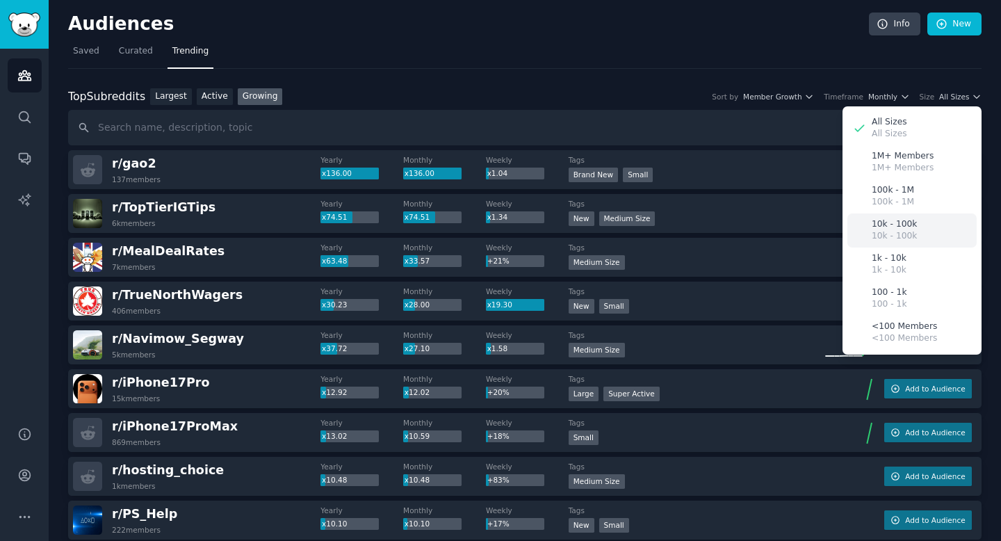
click at [897, 238] on p "10k - 100k" at bounding box center [894, 236] width 45 height 13
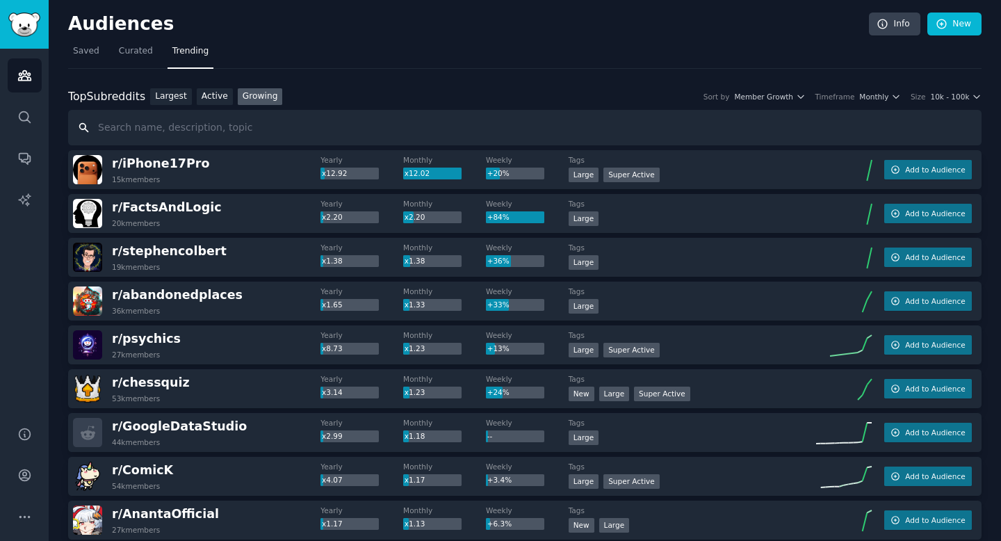
click at [528, 121] on input "text" at bounding box center [525, 127] width 914 height 35
type input "beauty"
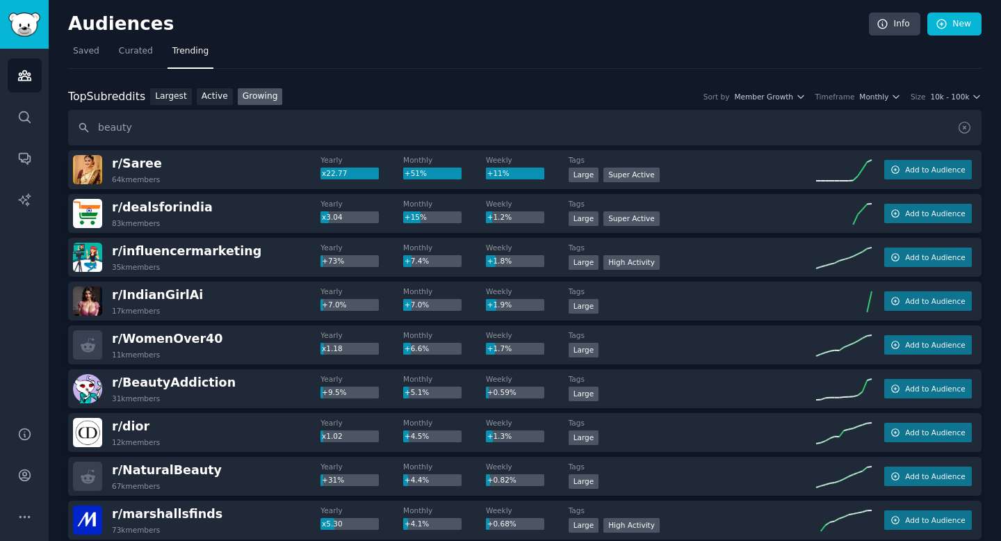
click at [965, 126] on icon at bounding box center [965, 127] width 15 height 15
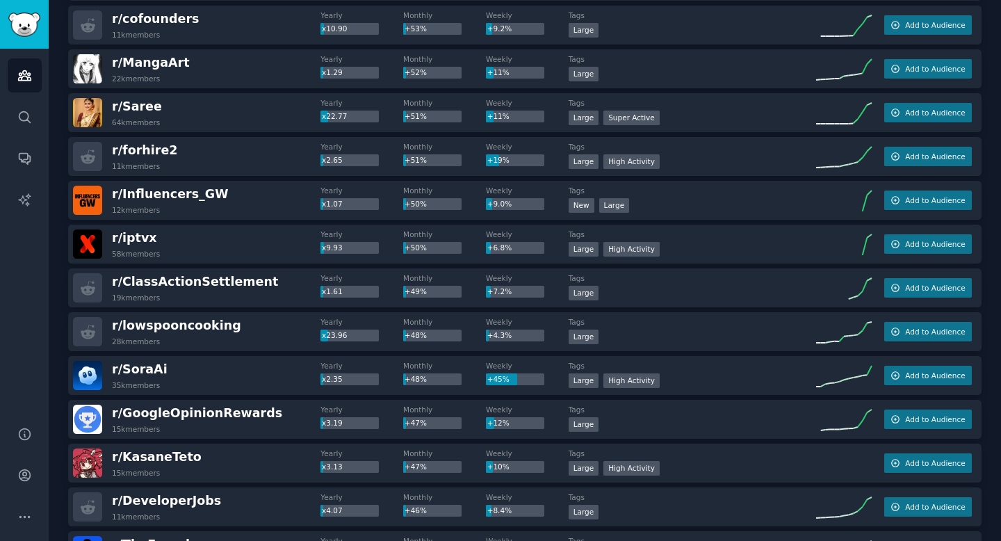
scroll to position [1890, 0]
